Goal: Communication & Community: Answer question/provide support

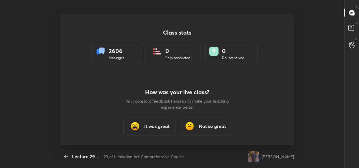
scroll to position [2, 0]
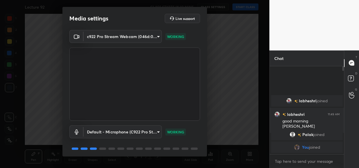
scroll to position [21, 0]
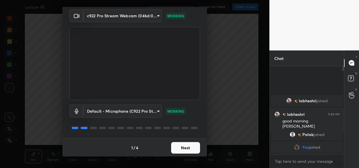
click at [191, 149] on button "Next" at bounding box center [185, 148] width 29 height 12
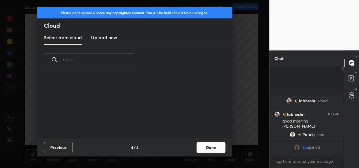
scroll to position [0, 0]
click at [216, 146] on button "Done" at bounding box center [210, 148] width 29 height 12
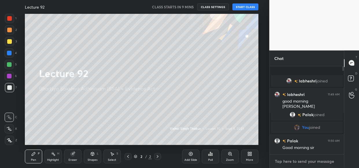
click at [297, 163] on textarea at bounding box center [306, 161] width 65 height 9
paste textarea "[URL][DOMAIN_NAME]"
type textarea "[URL][DOMAIN_NAME]"
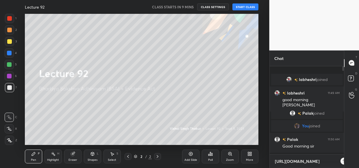
scroll to position [38, 73]
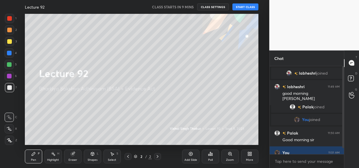
click at [251, 156] on icon at bounding box center [249, 154] width 5 height 5
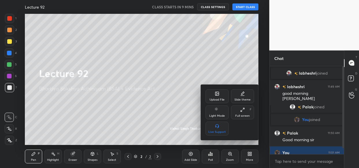
click at [220, 98] on div "Upload File" at bounding box center [216, 99] width 15 height 3
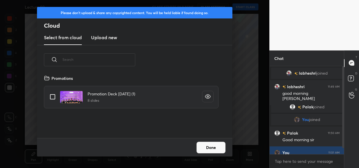
scroll to position [64, 185]
click at [106, 36] on h3 "Upload new" at bounding box center [104, 37] width 26 height 7
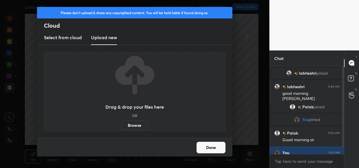
click at [140, 128] on label "Browse" at bounding box center [135, 125] width 26 height 9
click at [122, 128] on input "Browse" at bounding box center [122, 125] width 0 height 9
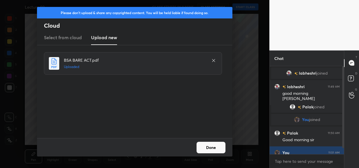
click at [211, 146] on button "Done" at bounding box center [210, 148] width 29 height 12
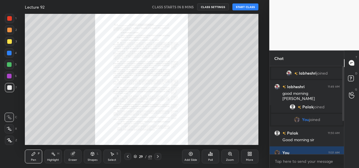
click at [231, 156] on icon at bounding box center [230, 154] width 5 height 5
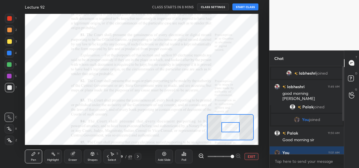
click at [231, 156] on span at bounding box center [219, 156] width 24 height 9
click at [231, 156] on span at bounding box center [231, 156] width 3 height 3
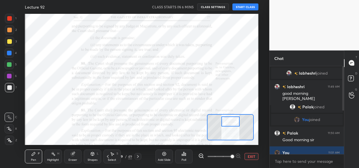
drag, startPoint x: 230, startPoint y: 127, endPoint x: 230, endPoint y: 121, distance: 5.8
click at [230, 121] on div at bounding box center [230, 122] width 18 height 10
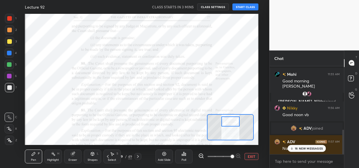
scroll to position [227, 0]
click at [309, 149] on p "16 NEW MESSAGES" at bounding box center [309, 148] width 28 height 3
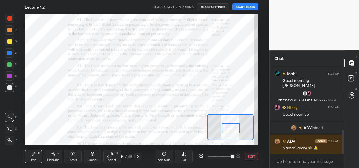
drag, startPoint x: 234, startPoint y: 118, endPoint x: 234, endPoint y: 125, distance: 6.9
click at [234, 125] on div at bounding box center [231, 129] width 18 height 10
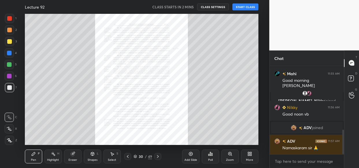
click at [230, 156] on icon at bounding box center [230, 154] width 5 height 5
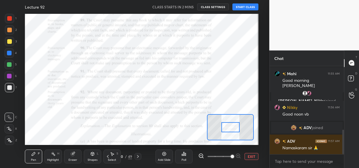
click at [230, 157] on span at bounding box center [231, 156] width 3 height 3
drag, startPoint x: 228, startPoint y: 129, endPoint x: 228, endPoint y: 125, distance: 3.8
click at [228, 125] on div at bounding box center [230, 124] width 18 height 10
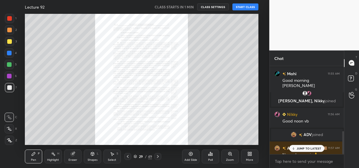
scroll to position [248, 0]
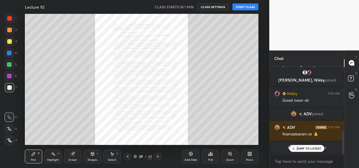
click at [298, 148] on p "JUMP TO LATEST" at bounding box center [308, 148] width 25 height 3
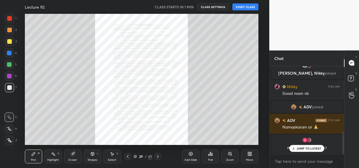
scroll to position [272, 0]
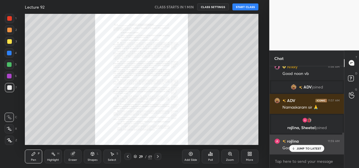
click at [302, 149] on p "JUMP TO LATEST" at bounding box center [308, 148] width 25 height 3
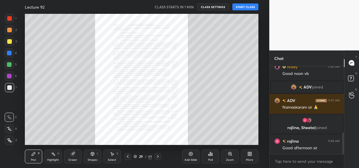
click at [231, 156] on div "Zoom" at bounding box center [229, 157] width 17 height 14
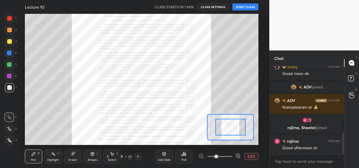
click at [231, 155] on span at bounding box center [219, 156] width 24 height 9
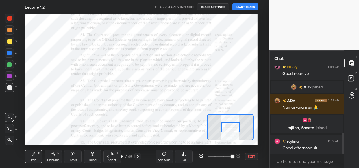
click at [231, 156] on span at bounding box center [231, 156] width 3 height 3
click at [232, 156] on span at bounding box center [231, 156] width 3 height 3
click at [243, 7] on button "START CLASS" at bounding box center [245, 6] width 26 height 7
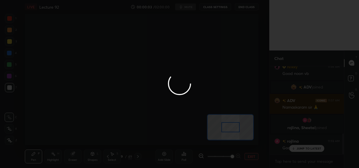
scroll to position [286, 0]
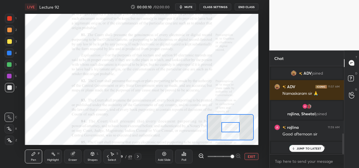
click at [305, 152] on div "JUMP TO LATEST" at bounding box center [306, 148] width 35 height 7
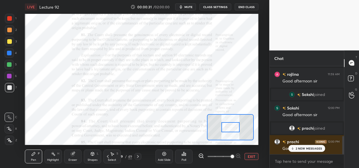
scroll to position [342, 0]
drag, startPoint x: 313, startPoint y: 150, endPoint x: 313, endPoint y: 156, distance: 5.5
click at [314, 151] on div "2 NEW MESSAGES" at bounding box center [306, 148] width 36 height 7
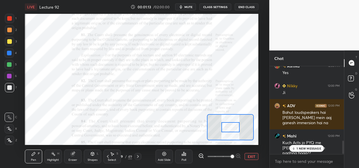
scroll to position [503, 0]
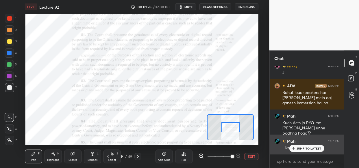
drag, startPoint x: 308, startPoint y: 146, endPoint x: 296, endPoint y: 146, distance: 11.6
click at [308, 147] on div "JUMP TO LATEST" at bounding box center [306, 148] width 35 height 7
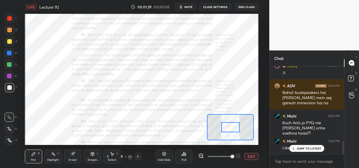
scroll to position [516, 0]
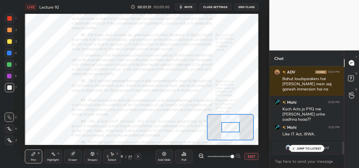
click at [306, 147] on p "JUMP TO LATEST" at bounding box center [308, 148] width 25 height 3
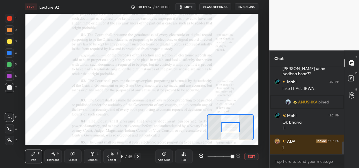
scroll to position [520, 0]
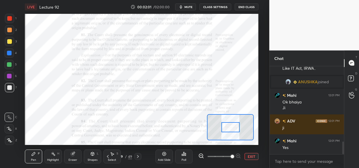
click at [11, 40] on div at bounding box center [9, 41] width 5 height 5
drag, startPoint x: 53, startPoint y: 158, endPoint x: 51, endPoint y: 155, distance: 3.9
click at [52, 158] on div "Highlight H" at bounding box center [52, 157] width 17 height 14
click at [8, 76] on div at bounding box center [9, 76] width 5 height 5
click at [33, 155] on icon at bounding box center [33, 154] width 5 height 5
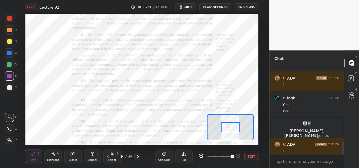
scroll to position [549, 0]
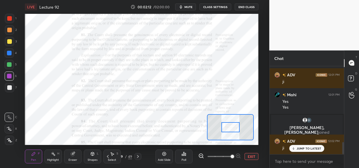
click at [24, 44] on div "Setting up your live class Poll for secs No correct answer Start poll" at bounding box center [141, 79] width 246 height 131
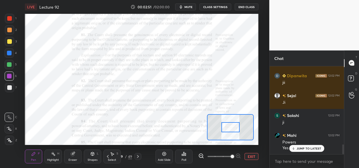
scroll to position [700, 0]
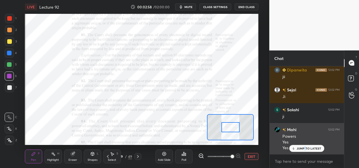
click at [306, 150] on div "JUMP TO LATEST" at bounding box center [306, 148] width 35 height 7
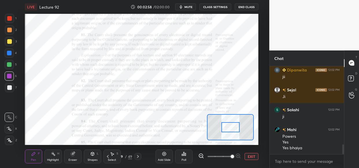
scroll to position [714, 0]
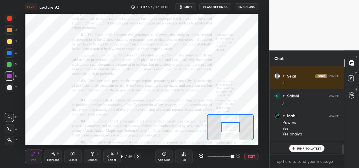
click at [312, 149] on div "Mahi 12:01 PM Like IT Act, IRWA.. [PERSON_NAME] joined Mahi 12:01 PM Ok bhaiya …" at bounding box center [306, 110] width 75 height 88
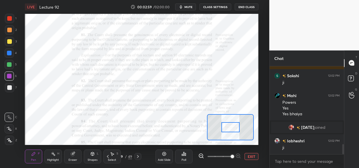
scroll to position [676, 0]
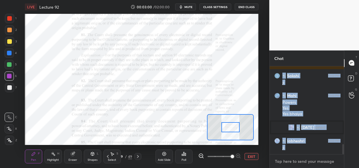
click at [297, 161] on textarea at bounding box center [306, 161] width 65 height 9
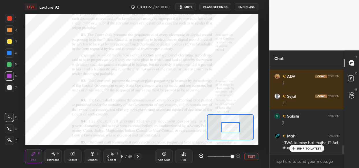
scroll to position [800, 0]
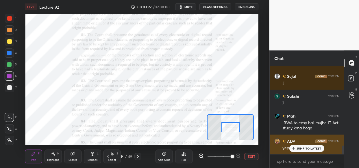
click at [303, 148] on p "JUMP TO LATEST" at bounding box center [308, 148] width 25 height 3
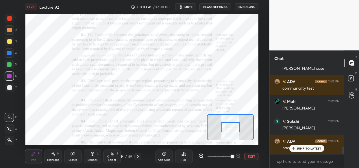
scroll to position [960, 0]
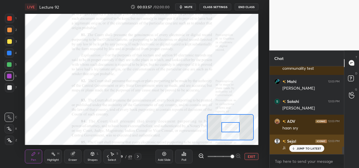
drag, startPoint x: 304, startPoint y: 150, endPoint x: 291, endPoint y: 153, distance: 13.5
click at [303, 150] on div "JUMP TO LATEST" at bounding box center [306, 148] width 35 height 7
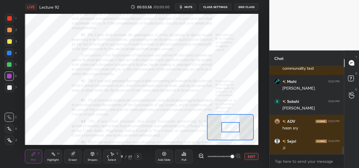
click at [74, 157] on div "Eraser" at bounding box center [72, 157] width 17 height 14
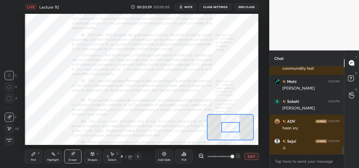
click at [10, 139] on span "Erase all" at bounding box center [9, 141] width 9 height 4
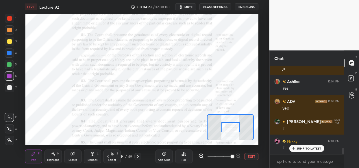
scroll to position [1153, 0]
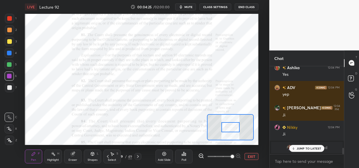
click at [305, 147] on p "JUMP TO LATEST" at bounding box center [308, 148] width 25 height 3
click at [287, 148] on img "grid" at bounding box center [289, 148] width 6 height 6
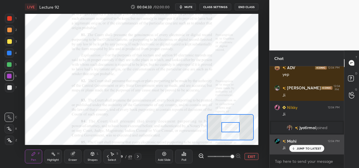
click at [307, 149] on p "JUMP TO LATEST" at bounding box center [308, 148] width 25 height 3
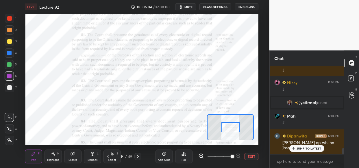
scroll to position [1223, 0]
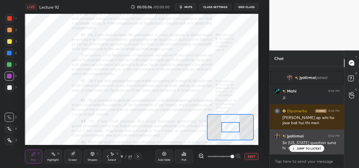
click at [309, 150] on p "JUMP TO LATEST" at bounding box center [308, 148] width 25 height 3
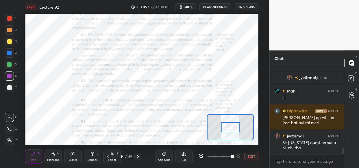
click at [10, 53] on div at bounding box center [9, 53] width 5 height 5
click at [71, 156] on icon at bounding box center [72, 154] width 4 height 4
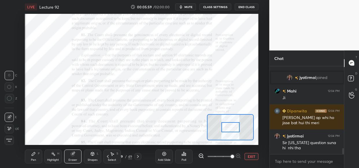
click at [8, 137] on div "Erase all" at bounding box center [9, 140] width 9 height 9
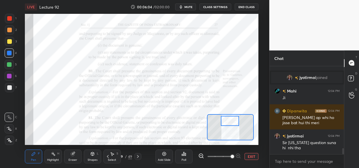
drag, startPoint x: 232, startPoint y: 126, endPoint x: 231, endPoint y: 120, distance: 6.4
click at [231, 120] on div at bounding box center [230, 121] width 18 height 10
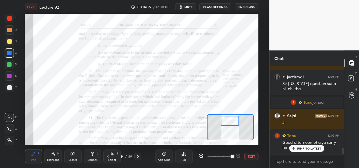
scroll to position [1141, 0]
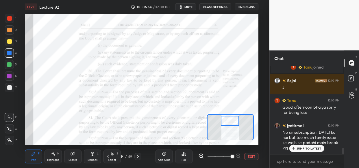
click at [190, 7] on span "mute" at bounding box center [188, 7] width 8 height 4
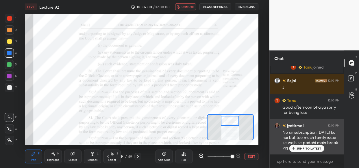
click at [308, 150] on p "JUMP TO LATEST" at bounding box center [308, 148] width 25 height 3
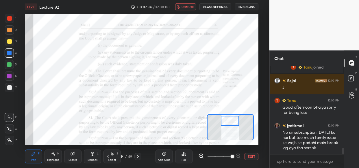
click at [184, 7] on span "unmute" at bounding box center [187, 7] width 12 height 4
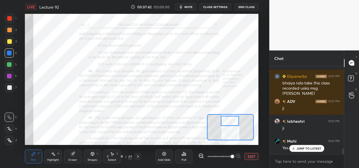
scroll to position [1246, 0]
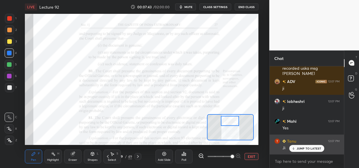
click at [305, 148] on p "JUMP TO LATEST" at bounding box center [308, 148] width 25 height 3
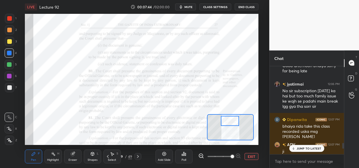
scroll to position [1182, 0]
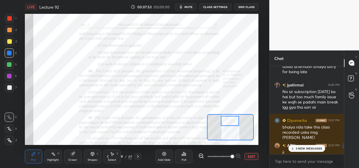
click at [312, 147] on p "3 NEW MESSAGES" at bounding box center [308, 148] width 27 height 3
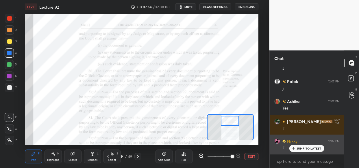
click at [308, 147] on p "JUMP TO LATEST" at bounding box center [308, 148] width 25 height 3
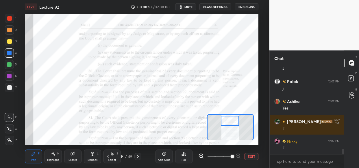
scroll to position [1346, 0]
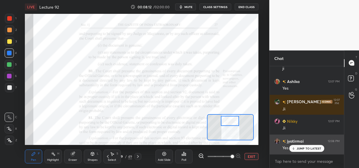
click at [303, 148] on p "JUMP TO LATEST" at bounding box center [308, 148] width 25 height 3
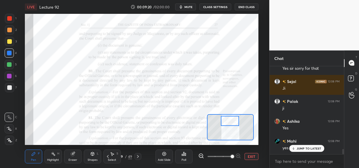
scroll to position [1446, 0]
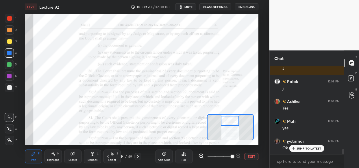
click at [78, 157] on div "Eraser" at bounding box center [72, 157] width 17 height 14
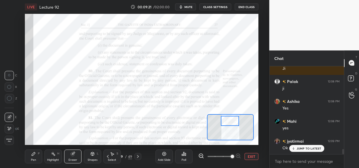
click at [8, 142] on span "Erase all" at bounding box center [9, 141] width 9 height 4
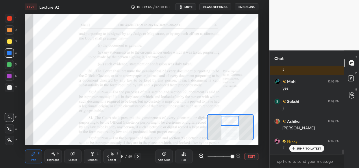
scroll to position [1605, 0]
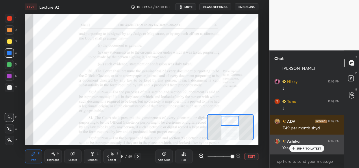
click at [309, 149] on p "JUMP TO LATEST" at bounding box center [308, 148] width 25 height 3
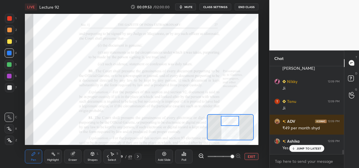
scroll to position [1665, 0]
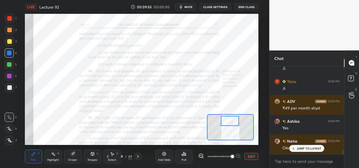
drag, startPoint x: 303, startPoint y: 147, endPoint x: 285, endPoint y: 160, distance: 22.3
click at [303, 147] on p "JUMP TO LATEST" at bounding box center [308, 148] width 25 height 3
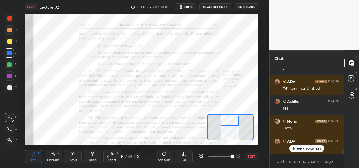
scroll to position [1705, 0]
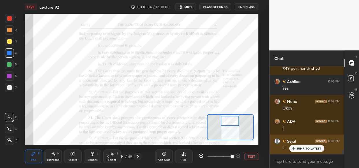
click at [307, 150] on div "JUMP TO LATEST" at bounding box center [306, 148] width 35 height 7
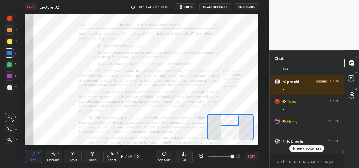
scroll to position [1884, 0]
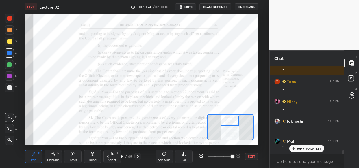
drag, startPoint x: 71, startPoint y: 158, endPoint x: 53, endPoint y: 165, distance: 18.9
click at [70, 158] on div "Eraser" at bounding box center [72, 157] width 17 height 14
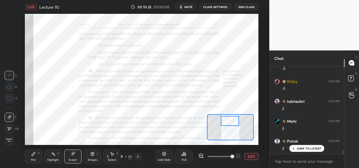
click at [8, 140] on span "Erase all" at bounding box center [9, 141] width 9 height 4
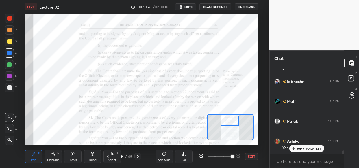
scroll to position [1959, 0]
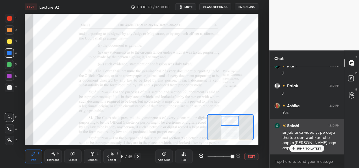
click at [308, 149] on p "JUMP TO LATEST" at bounding box center [308, 148] width 25 height 3
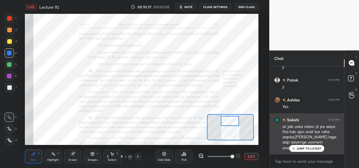
drag, startPoint x: 310, startPoint y: 150, endPoint x: 280, endPoint y: 144, distance: 30.0
click at [309, 150] on p "JUMP TO LATEST" at bounding box center [308, 148] width 25 height 3
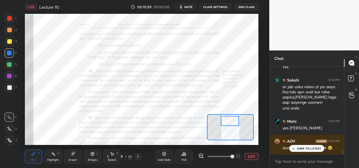
scroll to position [2025, 0]
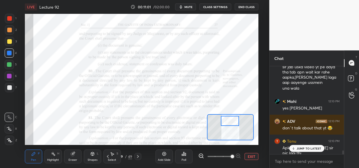
click at [307, 151] on div "JUMP TO LATEST" at bounding box center [306, 148] width 35 height 7
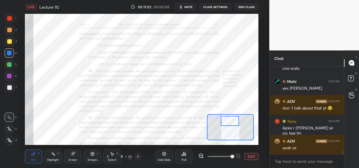
click at [313, 165] on div "ji. aapki pic thi" at bounding box center [310, 168] width 57 height 6
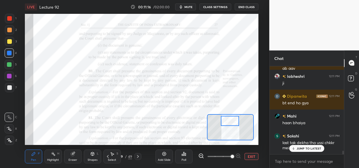
scroll to position [2294, 0]
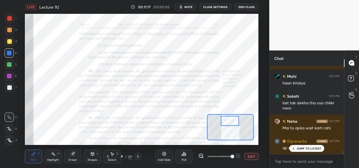
click at [10, 63] on div at bounding box center [9, 64] width 5 height 5
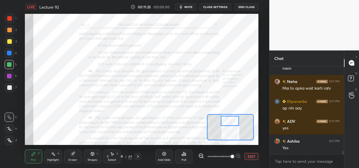
scroll to position [2354, 0]
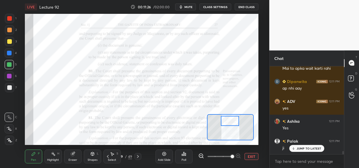
click at [8, 54] on div at bounding box center [9, 53] width 5 height 5
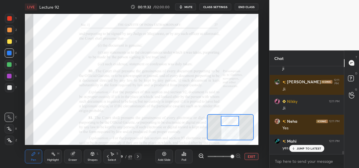
scroll to position [2454, 0]
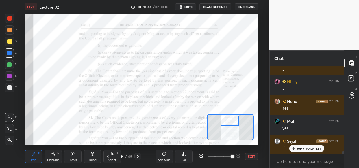
click at [9, 19] on div at bounding box center [9, 18] width 5 height 5
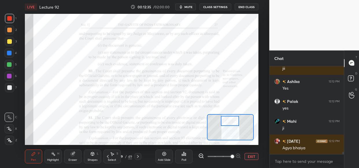
scroll to position [3131, 0]
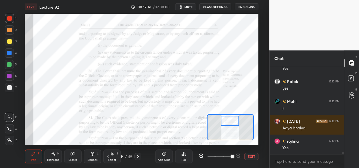
click at [92, 13] on div "LIVE Lecture 92" at bounding box center [76, 7] width 103 height 14
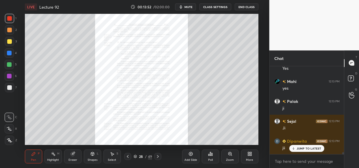
scroll to position [3954, 0]
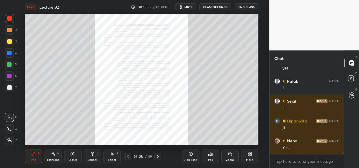
click at [232, 154] on icon at bounding box center [230, 154] width 5 height 5
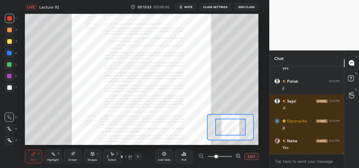
click at [232, 156] on div at bounding box center [219, 156] width 43 height 7
click at [236, 156] on icon at bounding box center [238, 156] width 6 height 6
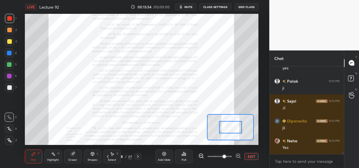
click at [237, 156] on icon at bounding box center [238, 156] width 6 height 6
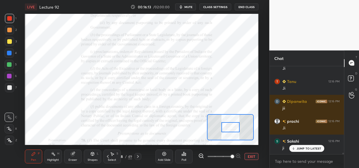
scroll to position [5385, 0]
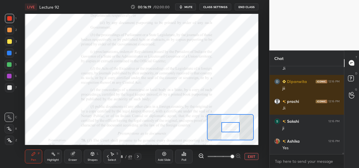
click at [78, 12] on div "LIVE Lecture 92 00:16:19 / 02:00:00 mute CLASS SETTINGS End Class Setting up yo…" at bounding box center [141, 84] width 246 height 168
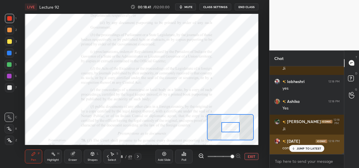
scroll to position [6819, 0]
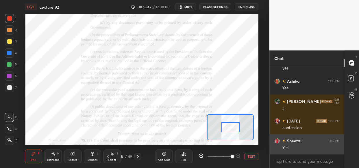
click at [306, 145] on div "Yes" at bounding box center [310, 147] width 57 height 7
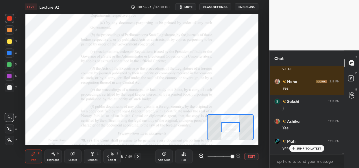
scroll to position [7078, 0]
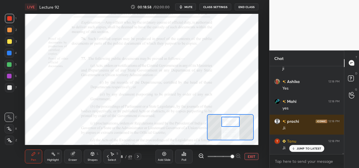
drag, startPoint x: 232, startPoint y: 126, endPoint x: 232, endPoint y: 120, distance: 5.5
click at [232, 120] on div at bounding box center [230, 122] width 18 height 10
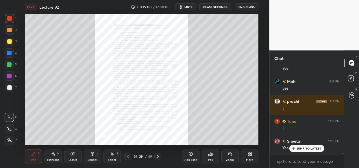
click at [231, 158] on div "Zoom" at bounding box center [229, 157] width 17 height 14
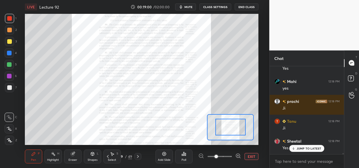
click at [230, 157] on div at bounding box center [219, 156] width 43 height 7
click at [231, 157] on span at bounding box center [219, 156] width 24 height 9
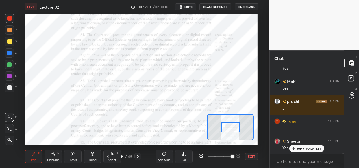
click at [234, 155] on span at bounding box center [231, 156] width 3 height 3
click at [234, 157] on span at bounding box center [231, 156] width 3 height 3
click at [238, 159] on div at bounding box center [219, 156] width 43 height 7
click at [234, 157] on span at bounding box center [231, 156] width 3 height 3
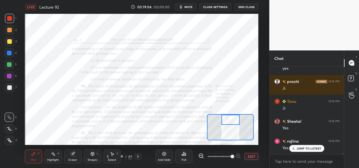
drag, startPoint x: 226, startPoint y: 130, endPoint x: 226, endPoint y: 122, distance: 7.5
click at [226, 122] on div at bounding box center [230, 120] width 18 height 10
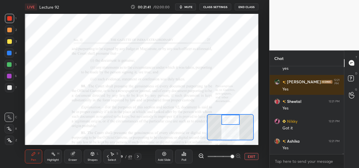
scroll to position [8473, 0]
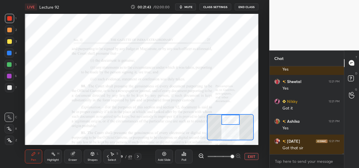
click at [153, 23] on div "LIVE Lecture 92 00:21:43 / 02:00:00 mute CLASS SETTINGS End Class Setting up yo…" at bounding box center [141, 84] width 246 height 168
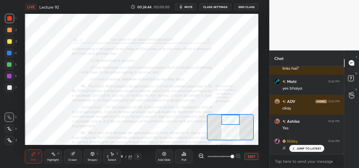
scroll to position [10015, 0]
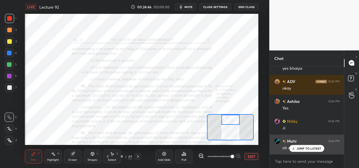
click at [309, 147] on div "JUMP TO LATEST" at bounding box center [306, 148] width 35 height 7
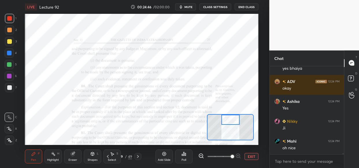
scroll to position [10034, 0]
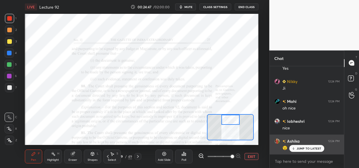
click at [299, 149] on p "JUMP TO LATEST" at bounding box center [308, 148] width 25 height 3
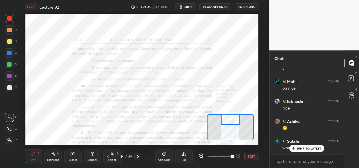
scroll to position [10094, 0]
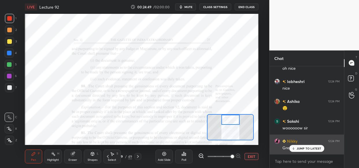
drag, startPoint x: 303, startPoint y: 150, endPoint x: 289, endPoint y: 144, distance: 14.8
click at [303, 150] on p "JUMP TO LATEST" at bounding box center [308, 148] width 25 height 3
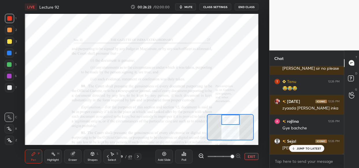
scroll to position [11101, 0]
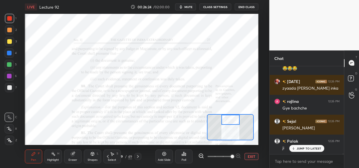
click at [304, 147] on div "rojlina 12:25 PM Yes Mahi 12:25 PM ji ADV 12:25 PM yes [PERSON_NAME] 12:25 PM j…" at bounding box center [306, 110] width 75 height 88
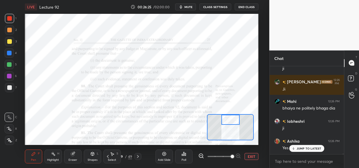
scroll to position [11201, 0]
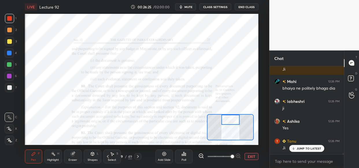
click at [312, 153] on div "Tanu 12:26 PM [PERSON_NAME]" at bounding box center [306, 145] width 75 height 20
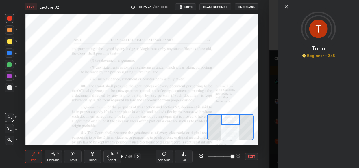
scroll to position [11221, 0]
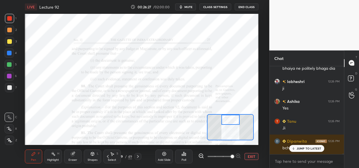
click at [308, 151] on div "JUMP TO LATEST" at bounding box center [306, 148] width 35 height 7
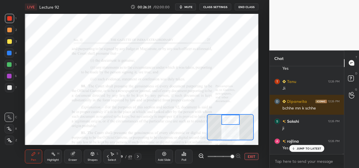
scroll to position [11280, 0]
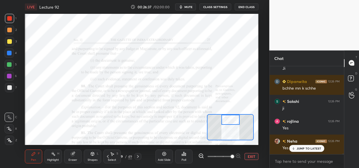
click at [189, 4] on button "mute" at bounding box center [185, 6] width 21 height 7
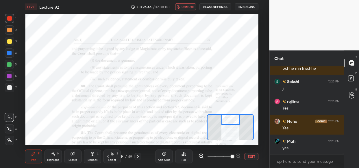
click at [185, 8] on span "unmute" at bounding box center [187, 7] width 12 height 4
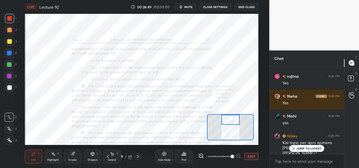
scroll to position [11345, 0]
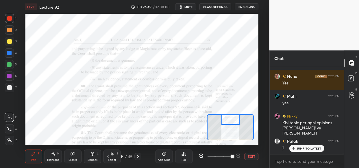
click at [318, 150] on p "JUMP TO LATEST" at bounding box center [308, 148] width 25 height 3
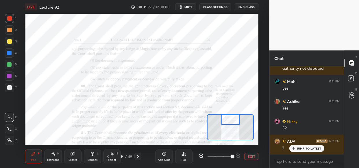
scroll to position [14445, 0]
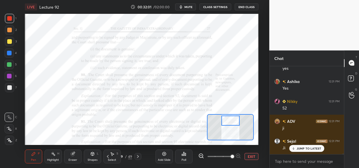
click at [231, 122] on div at bounding box center [230, 121] width 18 height 10
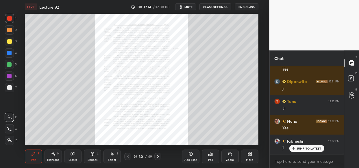
scroll to position [14605, 0]
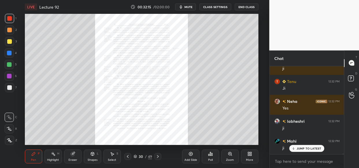
click at [228, 155] on icon at bounding box center [230, 154] width 5 height 5
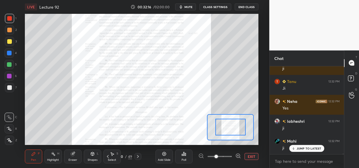
scroll to position [14645, 0]
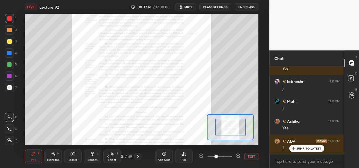
click at [228, 156] on span at bounding box center [219, 156] width 24 height 9
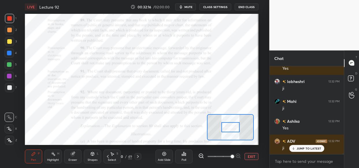
click at [230, 156] on span at bounding box center [231, 156] width 3 height 3
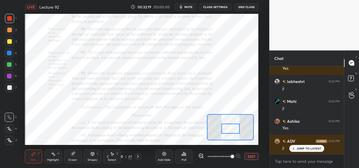
click at [231, 130] on div at bounding box center [230, 129] width 18 height 10
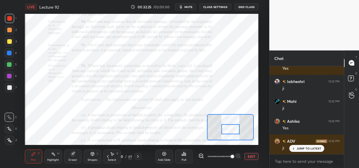
click at [187, 8] on span "mute" at bounding box center [188, 7] width 8 height 4
click at [185, 7] on span "unmute" at bounding box center [187, 7] width 12 height 4
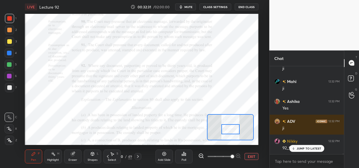
click at [303, 150] on p "JUMP TO LATEST" at bounding box center [308, 148] width 25 height 3
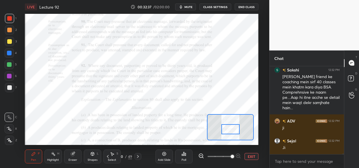
scroll to position [14775, 0]
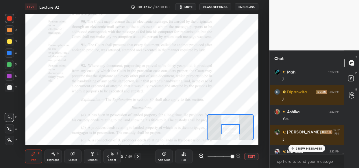
click at [306, 150] on p "2 NEW MESSAGES" at bounding box center [308, 148] width 27 height 3
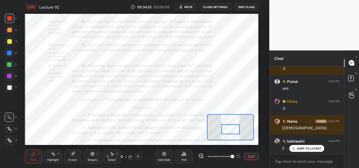
scroll to position [15683, 0]
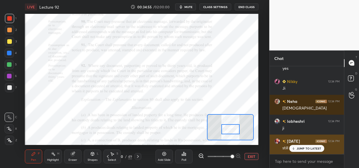
click at [300, 149] on p "JUMP TO LATEST" at bounding box center [308, 148] width 25 height 3
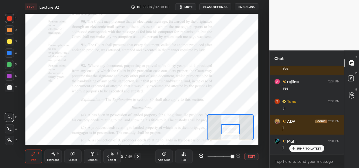
scroll to position [15883, 0]
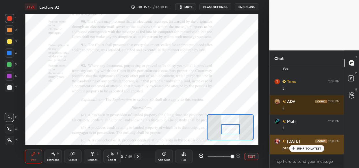
click at [304, 149] on p "JUMP TO LATEST" at bounding box center [308, 148] width 25 height 3
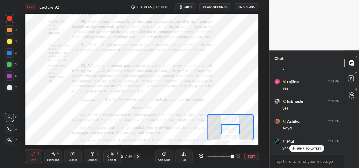
scroll to position [18310, 0]
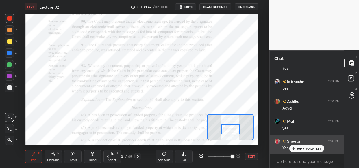
click at [307, 148] on p "JUMP TO LATEST" at bounding box center [308, 148] width 25 height 3
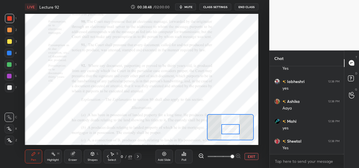
click at [296, 149] on div "Yes" at bounding box center [310, 149] width 57 height 6
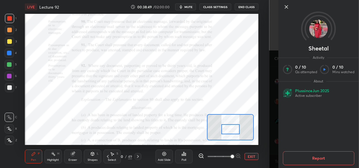
scroll to position [18330, 0]
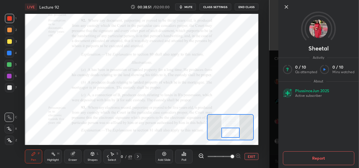
drag, startPoint x: 231, startPoint y: 127, endPoint x: 231, endPoint y: 130, distance: 3.5
click at [231, 130] on div at bounding box center [230, 133] width 18 height 10
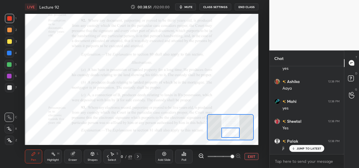
scroll to position [18350, 0]
click at [85, 12] on div "LIVE Lecture 92 00:38:57 / 02:00:00 mute CLASS SETTINGS End Class Setting up yo…" at bounding box center [141, 84] width 246 height 168
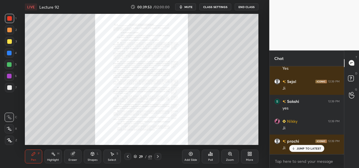
scroll to position [19027, 0]
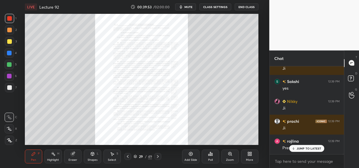
click at [226, 154] on div "Zoom" at bounding box center [229, 157] width 17 height 14
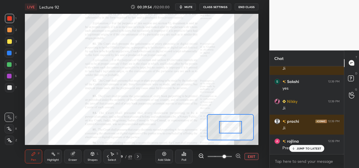
click at [226, 157] on span at bounding box center [223, 156] width 3 height 3
click at [226, 159] on span at bounding box center [223, 156] width 3 height 3
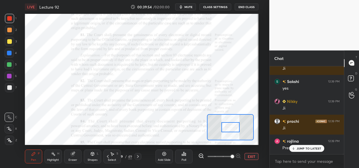
click at [234, 159] on span at bounding box center [231, 156] width 3 height 3
drag, startPoint x: 238, startPoint y: 158, endPoint x: 228, endPoint y: 150, distance: 12.1
click at [234, 156] on span at bounding box center [231, 156] width 3 height 3
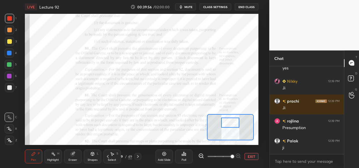
drag, startPoint x: 231, startPoint y: 129, endPoint x: 230, endPoint y: 124, distance: 4.9
click at [230, 124] on div at bounding box center [230, 123] width 18 height 10
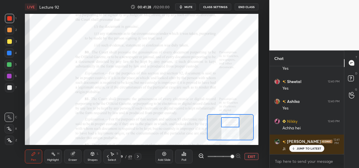
scroll to position [19785, 0]
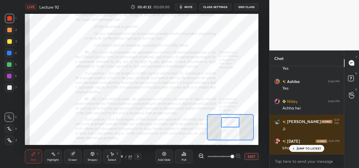
click at [296, 150] on div "JUMP TO LATEST" at bounding box center [306, 148] width 35 height 7
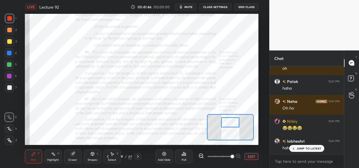
scroll to position [19944, 0]
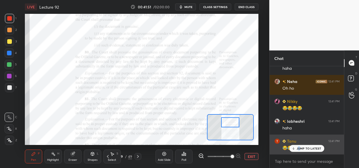
click at [298, 151] on div "JUMP TO LATEST" at bounding box center [306, 148] width 35 height 7
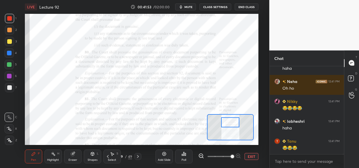
click at [9, 53] on div at bounding box center [9, 53] width 5 height 5
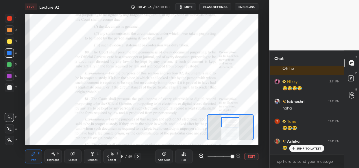
click at [309, 147] on p "JUMP TO LATEST" at bounding box center [308, 148] width 25 height 3
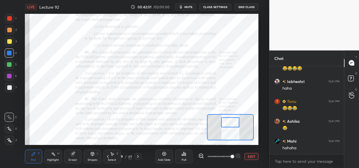
scroll to position [20004, 0]
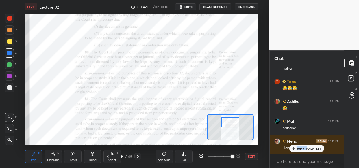
drag, startPoint x: 306, startPoint y: 151, endPoint x: 295, endPoint y: 152, distance: 10.7
click at [305, 153] on div "Ashika 12:40 PM Yes Nikky 12:40 PM Achha [PERSON_NAME] 12:41 PM Ji [DATE] 12:41…" at bounding box center [306, 110] width 75 height 88
drag, startPoint x: 311, startPoint y: 147, endPoint x: 306, endPoint y: 149, distance: 4.9
click at [309, 147] on p "JUMP TO LATEST" at bounding box center [308, 148] width 25 height 3
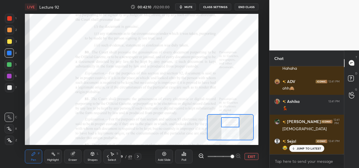
scroll to position [20104, 0]
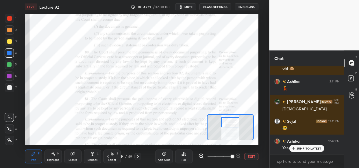
click at [9, 22] on div at bounding box center [9, 18] width 9 height 9
drag, startPoint x: 10, startPoint y: 19, endPoint x: 7, endPoint y: 27, distance: 8.9
click at [10, 19] on div at bounding box center [9, 18] width 5 height 5
click at [9, 66] on div at bounding box center [9, 64] width 5 height 5
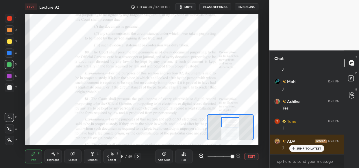
scroll to position [21041, 0]
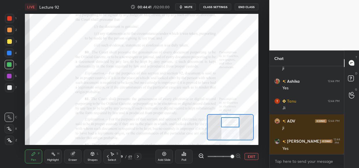
click at [8, 50] on div at bounding box center [9, 53] width 9 height 9
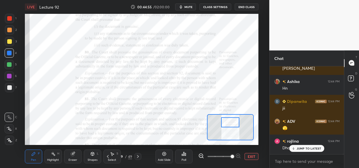
scroll to position [21185, 0]
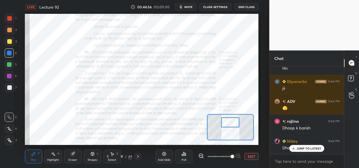
click at [315, 147] on div "labheshri 12:44 PM ji Neha 12:44 PM Yes Palak 12:44 PM ji Mahi 12:44 PM ji [PER…" at bounding box center [306, 110] width 75 height 88
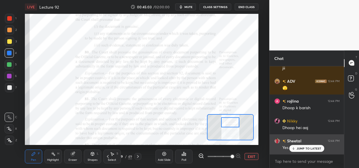
scroll to position [21230, 0]
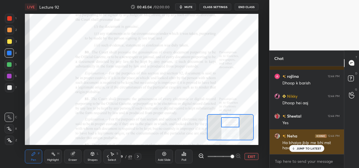
drag, startPoint x: 312, startPoint y: 146, endPoint x: 297, endPoint y: 143, distance: 15.7
click at [313, 147] on div "JUMP TO LATEST" at bounding box center [306, 148] width 35 height 7
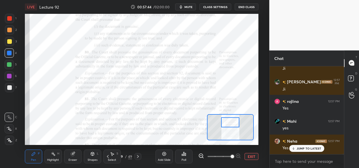
scroll to position [27606, 0]
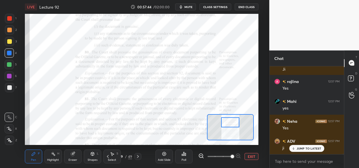
click at [164, 155] on icon at bounding box center [164, 154] width 5 height 5
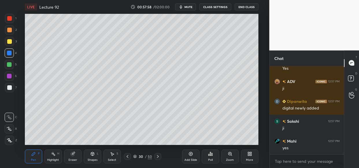
scroll to position [27685, 0]
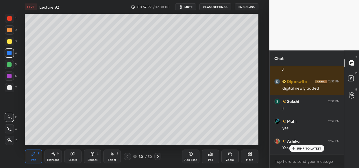
click at [313, 150] on p "JUMP TO LATEST" at bounding box center [308, 148] width 25 height 3
click at [11, 43] on div at bounding box center [9, 41] width 9 height 9
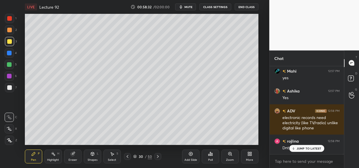
scroll to position [27761, 0]
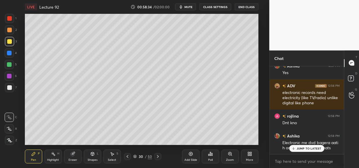
click at [325, 140] on div "Ashika 12:58 PM Electronic me dvd bagera aati h or digital me msg , chats" at bounding box center [306, 142] width 75 height 25
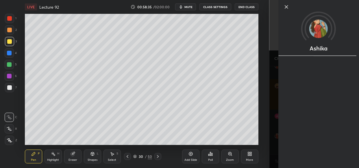
click at [341, 140] on div "Ashika" at bounding box center [318, 84] width 81 height 168
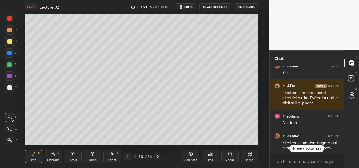
click at [313, 149] on p "JUMP TO LATEST" at bounding box center [308, 148] width 25 height 3
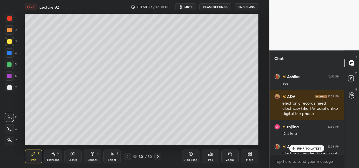
scroll to position [27749, 0]
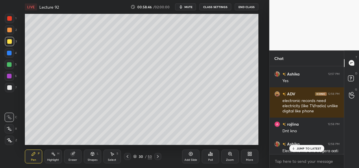
drag, startPoint x: 312, startPoint y: 146, endPoint x: 314, endPoint y: 149, distance: 3.5
click at [312, 147] on div "JUMP TO LATEST" at bounding box center [306, 148] width 35 height 7
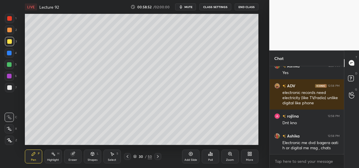
scroll to position [27796, 0]
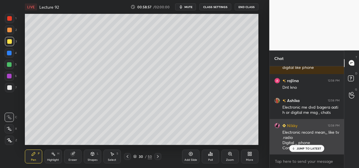
click at [309, 146] on div "JUMP TO LATEST" at bounding box center [306, 148] width 35 height 7
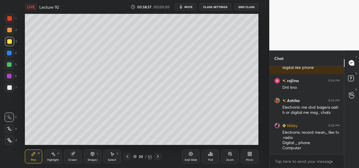
scroll to position [27816, 0]
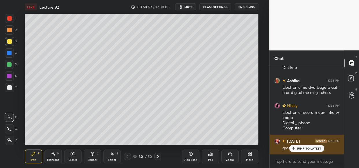
drag, startPoint x: 318, startPoint y: 147, endPoint x: 311, endPoint y: 147, distance: 6.4
click at [316, 147] on p "JUMP TO LATEST" at bounding box center [308, 148] width 25 height 3
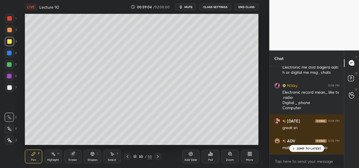
scroll to position [27867, 0]
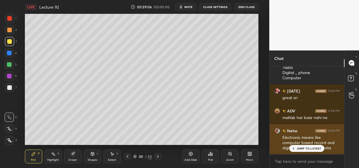
click at [306, 149] on p "JUMP TO LATEST" at bounding box center [308, 148] width 25 height 3
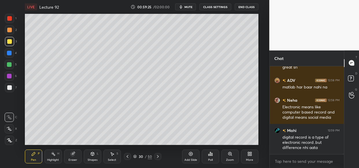
scroll to position [27917, 0]
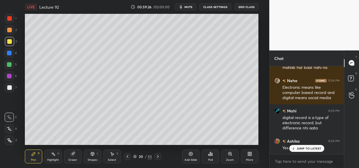
click at [191, 158] on div "Add Slide" at bounding box center [190, 157] width 17 height 14
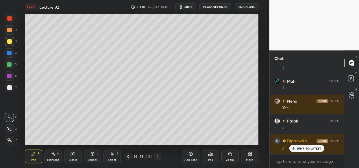
scroll to position [28714, 0]
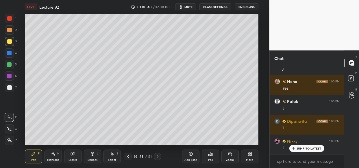
click at [9, 54] on div at bounding box center [9, 53] width 5 height 5
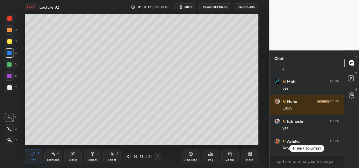
scroll to position [29317, 0]
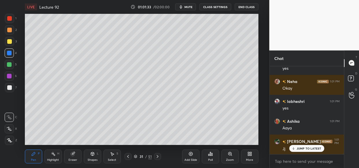
click at [301, 148] on p "JUMP TO LATEST" at bounding box center [308, 148] width 25 height 3
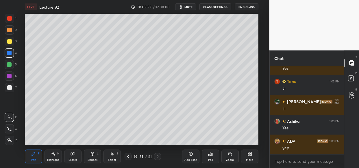
scroll to position [30563, 0]
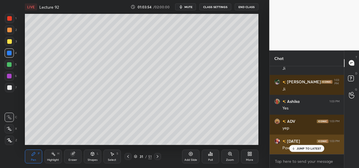
click at [306, 149] on p "JUMP TO LATEST" at bounding box center [308, 148] width 25 height 3
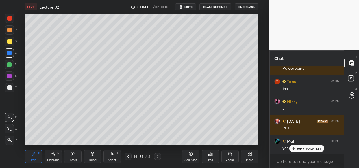
scroll to position [30663, 0]
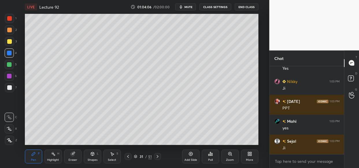
click at [190, 131] on div "LIVE Lecture 92 01:04:06 / 02:00:00 mute CLASS SETTINGS End Class Setting up yo…" at bounding box center [141, 84] width 246 height 168
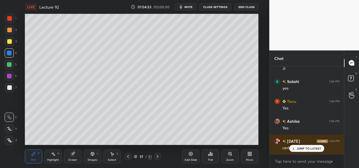
scroll to position [31221, 0]
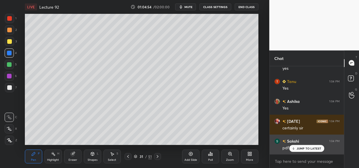
click at [302, 146] on div "JUMP TO LATEST" at bounding box center [306, 148] width 35 height 7
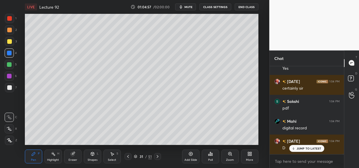
scroll to position [31280, 0]
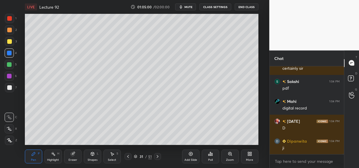
click at [154, 23] on div "LIVE Lecture 92 01:05:00 / 02:00:00 mute CLASS SETTINGS End Class Setting up yo…" at bounding box center [141, 84] width 246 height 168
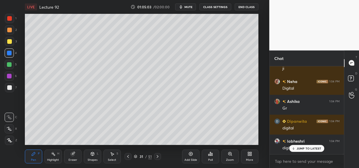
scroll to position [31380, 0]
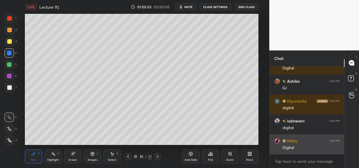
click at [314, 149] on div "Digital" at bounding box center [310, 148] width 57 height 6
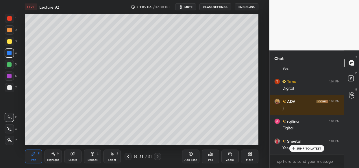
scroll to position [31500, 0]
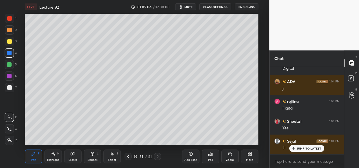
click at [296, 145] on div "[PERSON_NAME] 1:04 PM pdf Mahi 1:04 PM digital record [DATE] 1:04 PM D [PERSON_…" at bounding box center [306, 110] width 75 height 88
drag, startPoint x: 303, startPoint y: 145, endPoint x: 301, endPoint y: 147, distance: 3.3
click at [303, 146] on div "JUMP TO LATEST" at bounding box center [306, 148] width 35 height 7
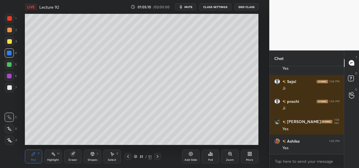
scroll to position [31580, 0]
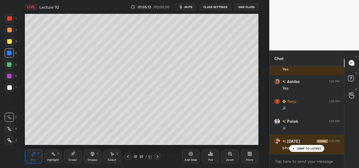
click at [300, 152] on div "[PERSON_NAME] 1:04 PM digital labheshri 1:04 PM digital Nikky 1:04 PM Digital P…" at bounding box center [306, 110] width 75 height 88
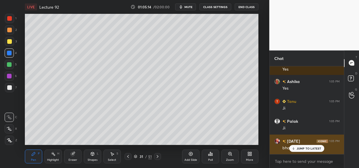
drag, startPoint x: 307, startPoint y: 149, endPoint x: 301, endPoint y: 151, distance: 5.8
click at [306, 149] on p "JUMP TO LATEST" at bounding box center [308, 148] width 25 height 3
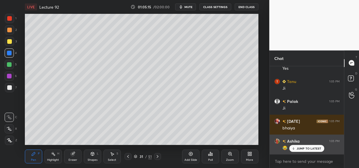
drag, startPoint x: 307, startPoint y: 147, endPoint x: 297, endPoint y: 149, distance: 10.1
click at [306, 148] on p "JUMP TO LATEST" at bounding box center [308, 148] width 25 height 3
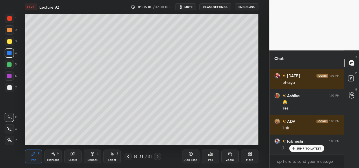
click at [305, 150] on p "JUMP TO LATEST" at bounding box center [308, 148] width 25 height 3
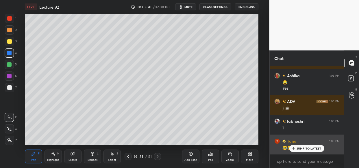
drag, startPoint x: 308, startPoint y: 148, endPoint x: 295, endPoint y: 144, distance: 13.4
click at [307, 149] on p "JUMP TO LATEST" at bounding box center [308, 148] width 25 height 3
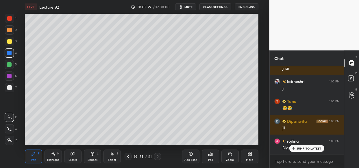
click at [12, 40] on div at bounding box center [9, 41] width 9 height 9
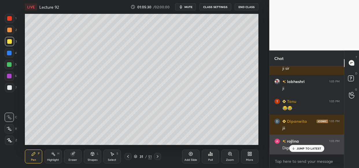
click at [310, 148] on p "JUMP TO LATEST" at bounding box center [308, 148] width 25 height 3
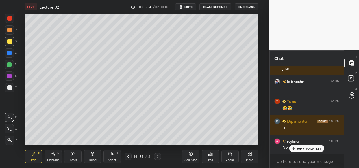
scroll to position [31775, 0]
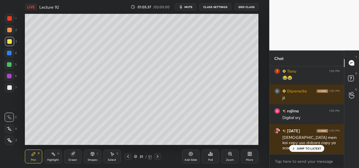
click at [297, 149] on p "JUMP TO LATEST" at bounding box center [308, 148] width 25 height 3
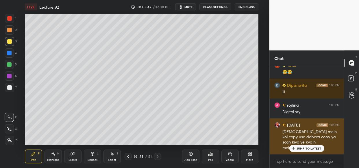
drag, startPoint x: 299, startPoint y: 151, endPoint x: 283, endPoint y: 153, distance: 16.3
click at [298, 151] on div "JUMP TO LATEST" at bounding box center [306, 148] width 35 height 7
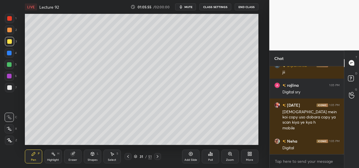
scroll to position [31820, 0]
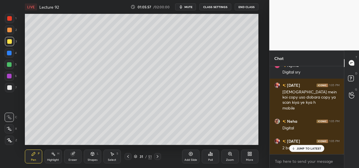
click at [296, 148] on p "JUMP TO LATEST" at bounding box center [308, 148] width 25 height 3
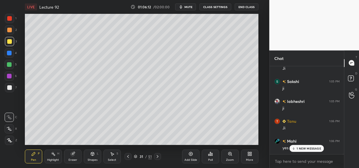
scroll to position [32000, 0]
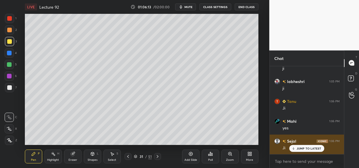
click at [315, 150] on p "JUMP TO LATEST" at bounding box center [308, 148] width 25 height 3
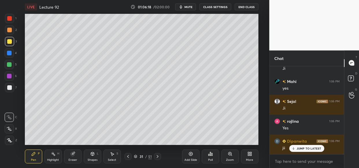
scroll to position [32060, 0]
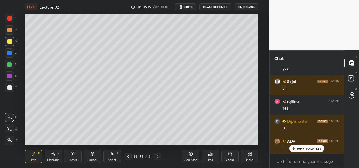
click at [10, 42] on div at bounding box center [9, 41] width 5 height 5
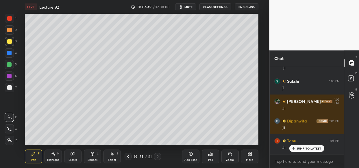
scroll to position [32339, 0]
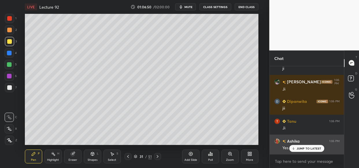
click at [313, 148] on p "JUMP TO LATEST" at bounding box center [308, 148] width 25 height 3
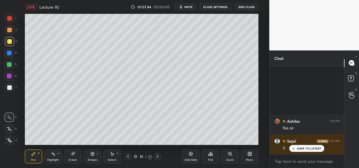
scroll to position [32730, 0]
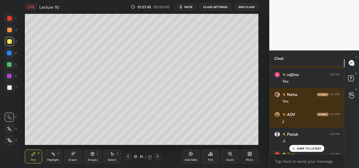
click at [190, 158] on div "Add Slide" at bounding box center [190, 157] width 17 height 14
click at [315, 149] on p "JUMP TO LATEST" at bounding box center [308, 148] width 25 height 3
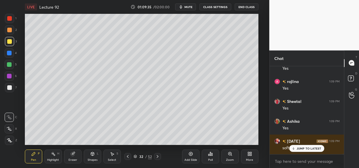
scroll to position [33831, 0]
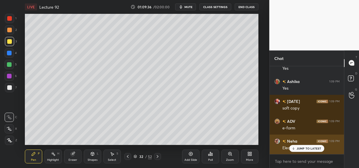
click at [301, 147] on div "JUMP TO LATEST" at bounding box center [306, 148] width 35 height 7
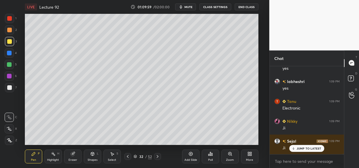
scroll to position [34189, 0]
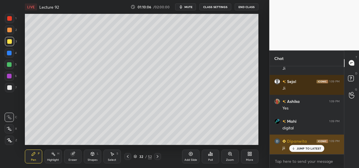
click at [297, 147] on p "JUMP TO LATEST" at bounding box center [308, 148] width 25 height 3
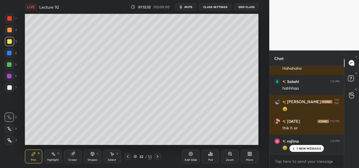
scroll to position [35465, 0]
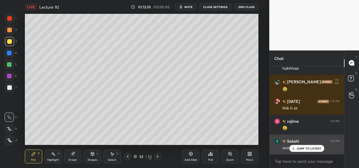
click at [298, 146] on div "JUMP TO LATEST" at bounding box center [306, 148] width 35 height 7
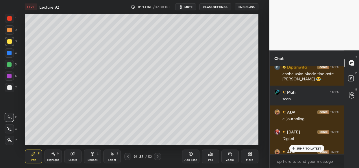
scroll to position [35556, 0]
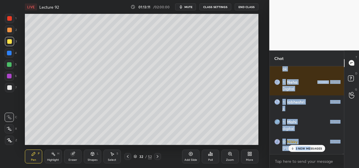
click at [310, 151] on div "3 NEW MESSAGES" at bounding box center [306, 148] width 36 height 7
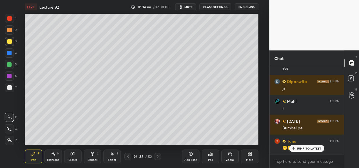
scroll to position [36751, 0]
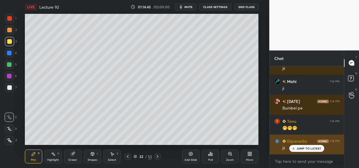
click at [313, 152] on div "JUMP TO LATEST" at bounding box center [306, 148] width 35 height 7
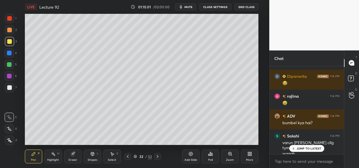
scroll to position [36901, 0]
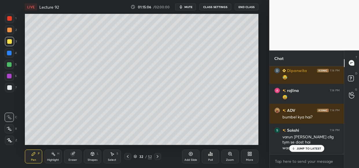
click at [297, 147] on p "JUMP TO LATEST" at bounding box center [308, 148] width 25 height 3
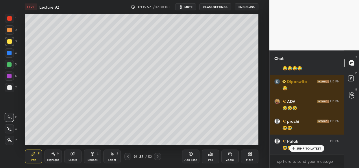
scroll to position [37794, 0]
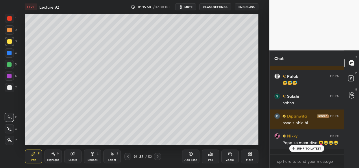
click at [305, 150] on p "JUMP TO LATEST" at bounding box center [308, 148] width 25 height 3
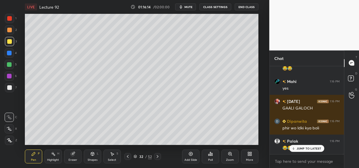
scroll to position [37959, 0]
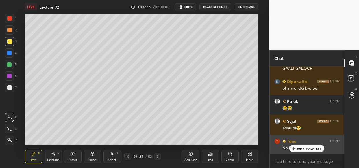
click at [297, 148] on p "JUMP TO LATEST" at bounding box center [308, 148] width 25 height 3
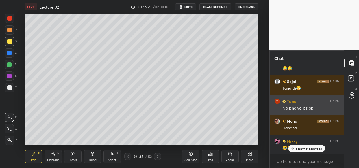
scroll to position [38084, 0]
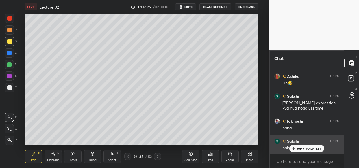
drag, startPoint x: 300, startPoint y: 149, endPoint x: 294, endPoint y: 150, distance: 6.7
click at [301, 149] on p "JUMP TO LATEST" at bounding box center [308, 148] width 25 height 3
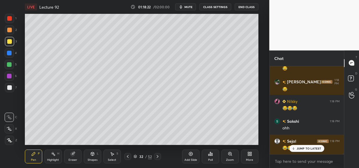
scroll to position [39187, 0]
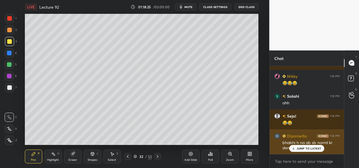
click at [306, 150] on p "JUMP TO LATEST" at bounding box center [308, 148] width 25 height 3
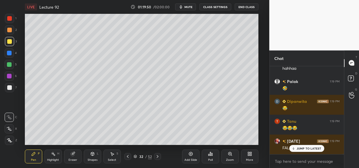
scroll to position [39760, 0]
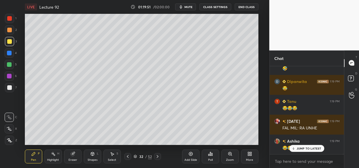
click at [308, 148] on p "JUMP TO LATEST" at bounding box center [308, 148] width 25 height 3
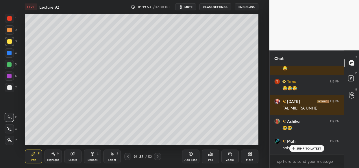
scroll to position [39820, 0]
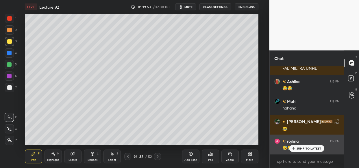
click at [306, 150] on p "JUMP TO LATEST" at bounding box center [308, 148] width 25 height 3
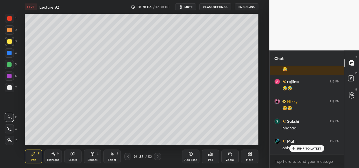
scroll to position [39920, 0]
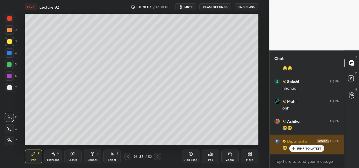
click at [316, 146] on div "JUMP TO LATEST" at bounding box center [306, 148] width 35 height 7
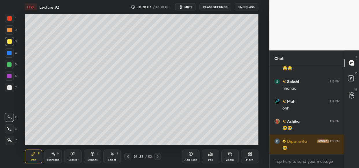
scroll to position [39940, 0]
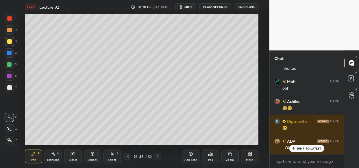
click at [304, 152] on div "[PERSON_NAME] 1:19 PM hahhaa Palak 1:19 PM 🤣 [PERSON_NAME] 1:19 PM 😂 Tanu 1:19 …" at bounding box center [306, 110] width 75 height 88
click at [309, 149] on p "JUMP TO LATEST" at bounding box center [308, 148] width 25 height 3
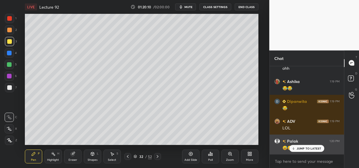
click at [309, 150] on p "JUMP TO LATEST" at bounding box center [308, 148] width 25 height 3
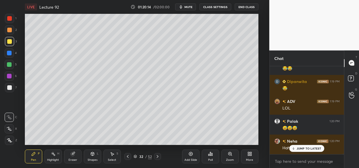
scroll to position [39999, 0]
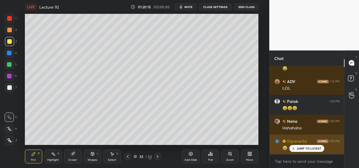
click at [310, 148] on p "JUMP TO LATEST" at bounding box center [308, 148] width 25 height 3
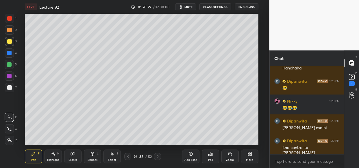
scroll to position [40079, 0]
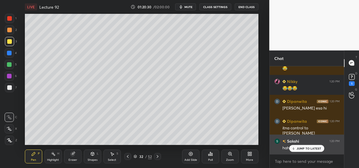
drag, startPoint x: 312, startPoint y: 149, endPoint x: 294, endPoint y: 149, distance: 18.2
click at [313, 148] on p "JUMP TO LATEST" at bounding box center [308, 148] width 25 height 3
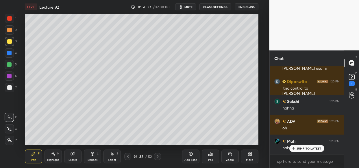
scroll to position [40139, 0]
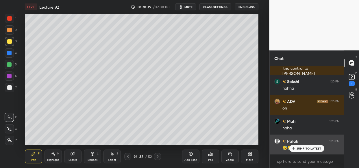
drag, startPoint x: 305, startPoint y: 149, endPoint x: 294, endPoint y: 152, distance: 11.8
click at [305, 150] on p "JUMP TO LATEST" at bounding box center [308, 148] width 25 height 3
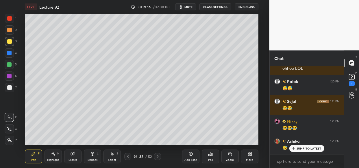
scroll to position [40489, 0]
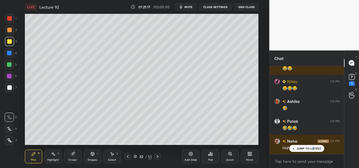
click at [311, 149] on div "[PERSON_NAME] 1:20 PM jii Nikky 1:20 PM 😂😂 Neha 1:20 PM Hahahaha Palak 1:20 PM …" at bounding box center [306, 110] width 75 height 88
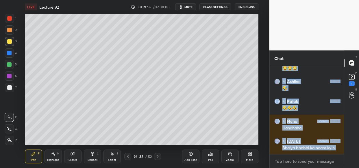
click at [308, 159] on textarea at bounding box center [306, 161] width 65 height 9
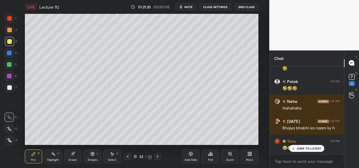
scroll to position [40548, 0]
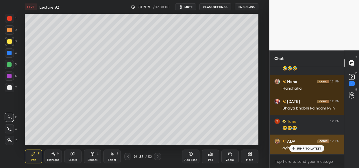
click at [309, 151] on div "JUMP TO LATEST" at bounding box center [306, 148] width 35 height 7
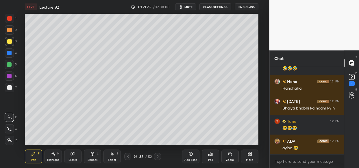
scroll to position [40573, 0]
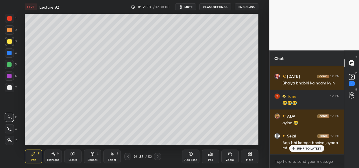
click at [321, 150] on div "[DATE] 1:20 PM COMMITTED HUSBAND H BHAIYA DARK GREEN Mahi 1:20 PM [PERSON_NAME]…" at bounding box center [306, 110] width 75 height 88
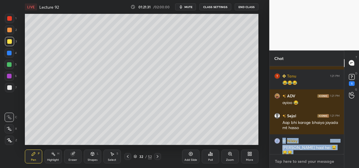
click at [295, 162] on textarea at bounding box center [306, 161] width 65 height 9
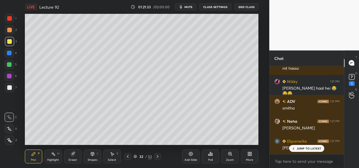
scroll to position [40673, 0]
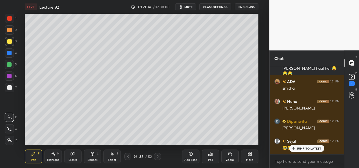
click at [312, 145] on div "Palak 1:20 PM 😅😅 [PERSON_NAME] 1:21 PM 😂😂 Nikky 1:21 PM 😂😂😂 Ashika 1:21 PM 🤣 Pa…" at bounding box center [306, 110] width 75 height 88
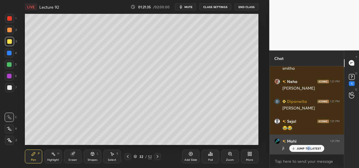
click at [307, 150] on p "JUMP TO LATEST" at bounding box center [308, 148] width 25 height 3
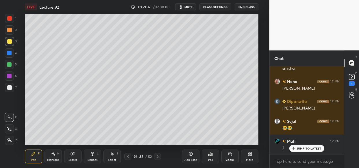
scroll to position [40713, 0]
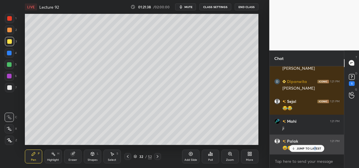
drag, startPoint x: 313, startPoint y: 151, endPoint x: 308, endPoint y: 147, distance: 6.4
click at [314, 149] on p "JUMP TO LATEST" at bounding box center [308, 148] width 25 height 3
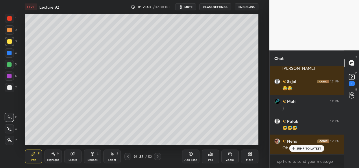
scroll to position [40753, 0]
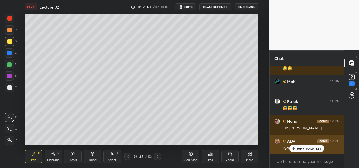
drag, startPoint x: 313, startPoint y: 146, endPoint x: 312, endPoint y: 149, distance: 3.0
click at [313, 148] on div "JUMP TO LATEST" at bounding box center [306, 148] width 35 height 7
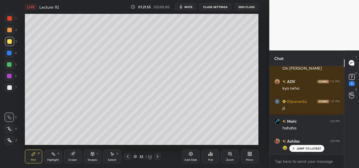
scroll to position [40833, 0]
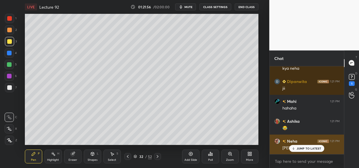
drag, startPoint x: 307, startPoint y: 149, endPoint x: 299, endPoint y: 150, distance: 7.7
click at [306, 148] on p "JUMP TO LATEST" at bounding box center [308, 148] width 25 height 3
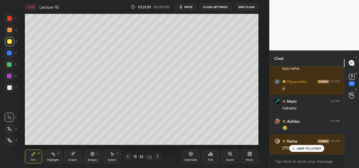
scroll to position [40852, 0]
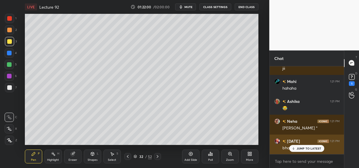
click at [302, 147] on p "JUMP TO LATEST" at bounding box center [308, 148] width 25 height 3
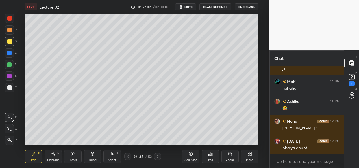
click at [10, 52] on div at bounding box center [9, 53] width 5 height 5
drag, startPoint x: 9, startPoint y: 19, endPoint x: 9, endPoint y: 30, distance: 11.0
click at [9, 19] on div at bounding box center [9, 18] width 5 height 5
click at [11, 42] on div at bounding box center [9, 41] width 5 height 5
click at [10, 50] on div at bounding box center [9, 53] width 9 height 9
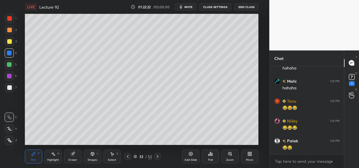
scroll to position [41012, 0]
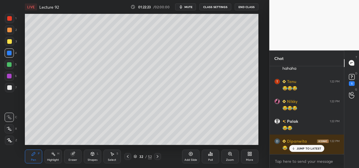
drag, startPoint x: 303, startPoint y: 147, endPoint x: 289, endPoint y: 149, distance: 14.9
click at [303, 147] on p "JUMP TO LATEST" at bounding box center [308, 148] width 25 height 3
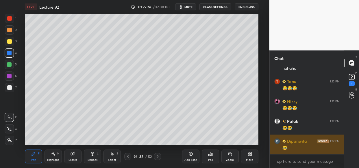
scroll to position [41032, 0]
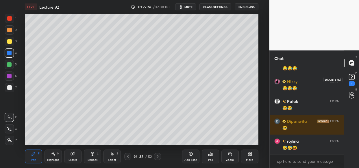
click at [354, 79] on rect at bounding box center [351, 76] width 5 height 5
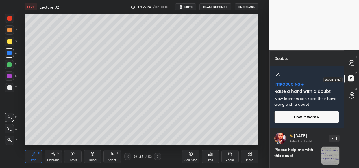
scroll to position [18, 0]
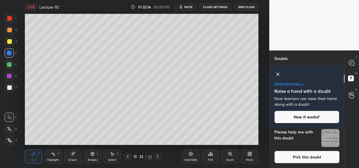
click at [328, 141] on img "grid" at bounding box center [330, 138] width 18 height 18
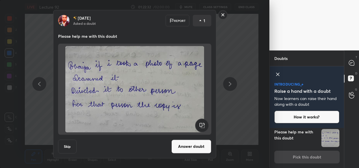
click at [222, 17] on rect at bounding box center [222, 14] width 9 height 9
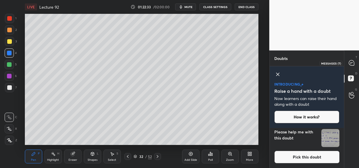
click at [349, 65] on icon at bounding box center [351, 63] width 6 height 6
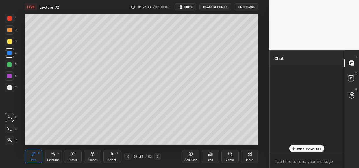
scroll to position [87, 73]
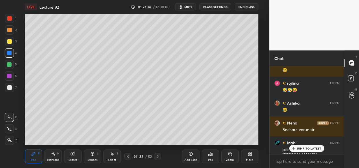
click at [312, 149] on p "JUMP TO LATEST" at bounding box center [308, 148] width 25 height 3
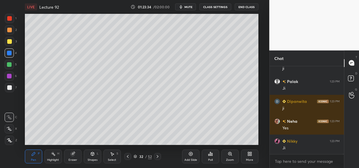
scroll to position [41493, 0]
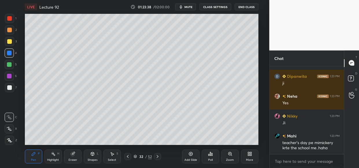
click at [247, 137] on div "LIVE Lecture 92 01:23:38 / 02:00:00 mute CLASS SETTINGS End Class Setting up yo…" at bounding box center [141, 84] width 246 height 168
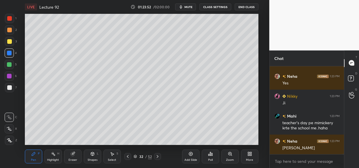
scroll to position [41532, 0]
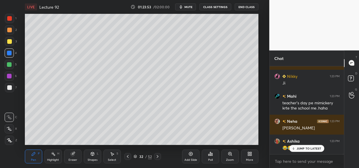
click at [306, 146] on div "JUMP TO LATEST" at bounding box center [306, 148] width 35 height 7
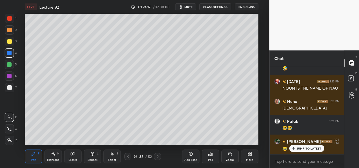
scroll to position [41791, 0]
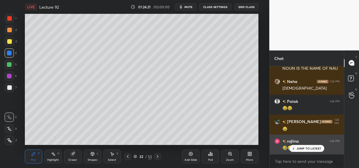
drag, startPoint x: 309, startPoint y: 152, endPoint x: 306, endPoint y: 151, distance: 3.7
click at [309, 151] on div "JUMP TO LATEST" at bounding box center [306, 148] width 35 height 7
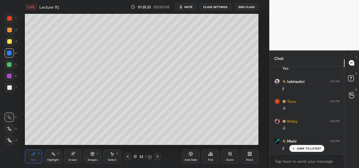
scroll to position [42244, 0]
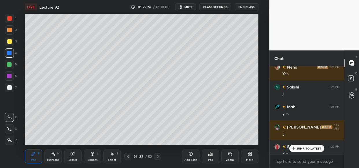
drag, startPoint x: 190, startPoint y: 156, endPoint x: 167, endPoint y: 159, distance: 23.3
click at [189, 157] on div "Add Slide" at bounding box center [190, 157] width 17 height 14
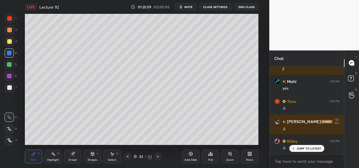
scroll to position [42389, 0]
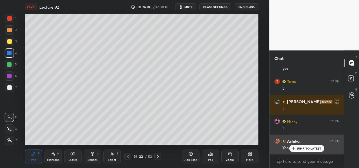
click at [318, 149] on p "JUMP TO LATEST" at bounding box center [308, 148] width 25 height 3
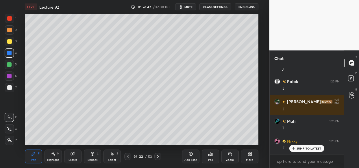
scroll to position [42833, 0]
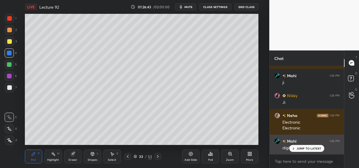
click at [301, 151] on div "JUMP TO LATEST" at bounding box center [306, 148] width 35 height 7
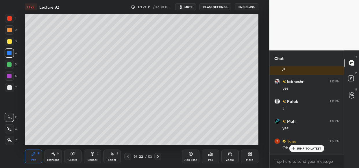
scroll to position [43431, 0]
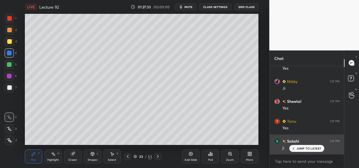
click at [299, 147] on p "JUMP TO LATEST" at bounding box center [308, 148] width 25 height 3
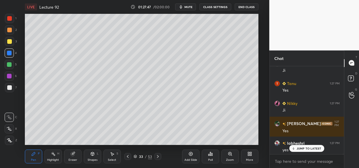
scroll to position [43622, 0]
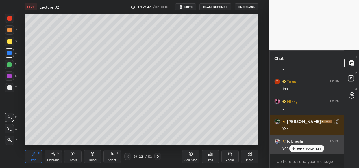
click at [305, 147] on div "JUMP TO LATEST" at bounding box center [306, 148] width 35 height 7
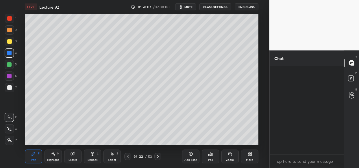
scroll to position [43841, 0]
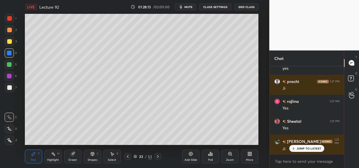
click at [10, 40] on div at bounding box center [9, 41] width 5 height 5
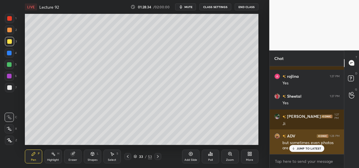
drag, startPoint x: 309, startPoint y: 146, endPoint x: 301, endPoint y: 149, distance: 8.8
click at [308, 146] on div "JUMP TO LATEST" at bounding box center [306, 148] width 35 height 7
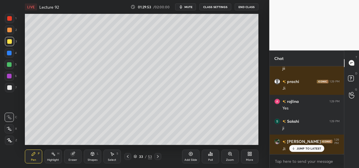
scroll to position [44270, 0]
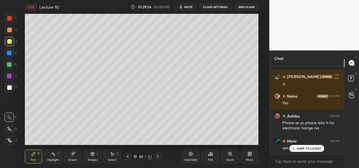
click at [190, 155] on icon at bounding box center [190, 154] width 5 height 5
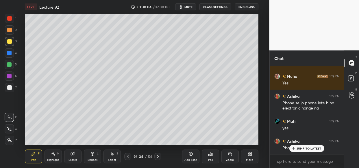
click at [306, 147] on p "JUMP TO LATEST" at bounding box center [308, 148] width 25 height 3
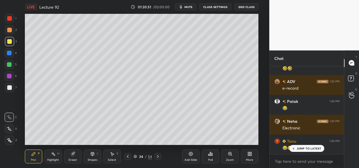
scroll to position [44708, 0]
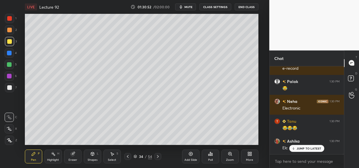
click at [308, 149] on p "JUMP TO LATEST" at bounding box center [308, 148] width 25 height 3
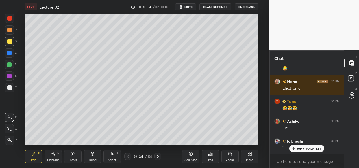
scroll to position [44748, 0]
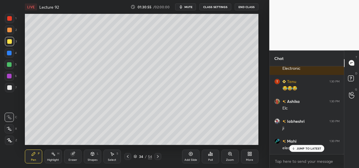
drag, startPoint x: 301, startPoint y: 146, endPoint x: 270, endPoint y: 155, distance: 32.6
click at [300, 146] on div "JUMP TO LATEST" at bounding box center [306, 148] width 35 height 7
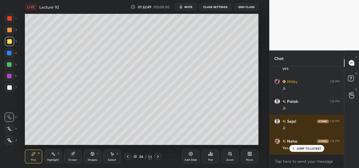
scroll to position [45306, 0]
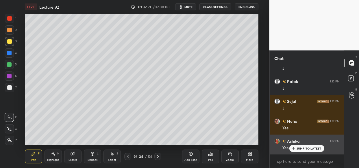
drag, startPoint x: 303, startPoint y: 149, endPoint x: 293, endPoint y: 146, distance: 10.6
click at [303, 150] on div "JUMP TO LATEST" at bounding box center [306, 148] width 35 height 7
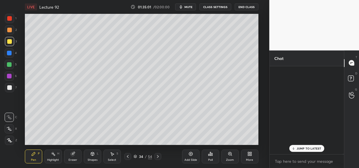
scroll to position [46123, 0]
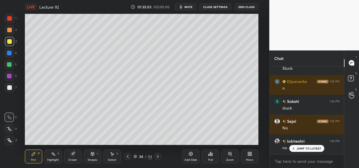
click at [189, 157] on div "Add Slide" at bounding box center [190, 157] width 17 height 14
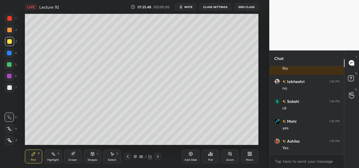
scroll to position [46203, 0]
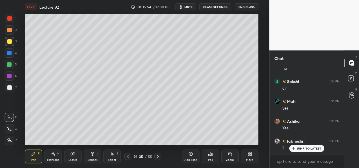
click at [70, 157] on div "Eraser" at bounding box center [72, 157] width 17 height 14
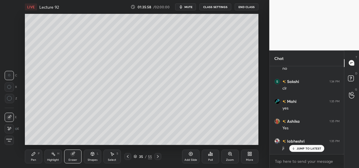
scroll to position [46223, 0]
drag, startPoint x: 31, startPoint y: 156, endPoint x: 44, endPoint y: 149, distance: 14.5
click at [33, 157] on div "Pen P" at bounding box center [33, 157] width 17 height 14
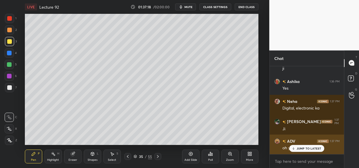
scroll to position [46841, 0]
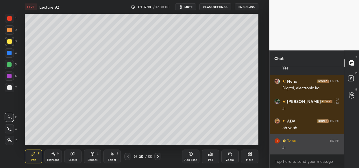
click at [298, 148] on div "Ji" at bounding box center [310, 148] width 57 height 6
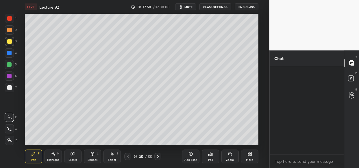
scroll to position [47040, 0]
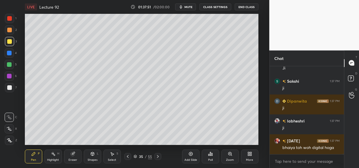
click at [192, 157] on div "Add Slide" at bounding box center [190, 157] width 17 height 14
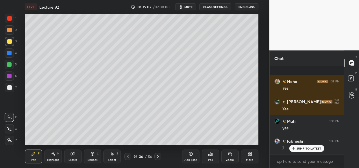
scroll to position [47518, 0]
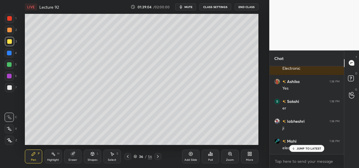
click at [300, 146] on div "Neha 1:38 PM Yes [PERSON_NAME] 1:38 PM Yes Mahi 1:38 PM yes labheshri 1:38 PM j…" at bounding box center [306, 110] width 75 height 88
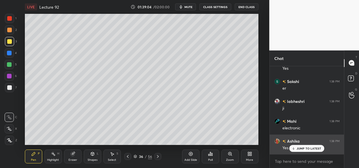
drag, startPoint x: 312, startPoint y: 146, endPoint x: 303, endPoint y: 149, distance: 9.3
click at [311, 145] on div "JUMP TO LATEST" at bounding box center [306, 148] width 35 height 7
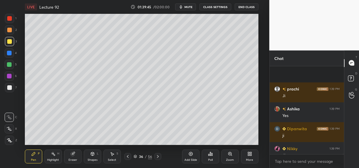
scroll to position [47857, 0]
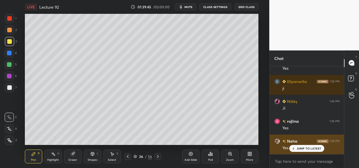
click at [301, 147] on p "JUMP TO LATEST" at bounding box center [308, 148] width 25 height 3
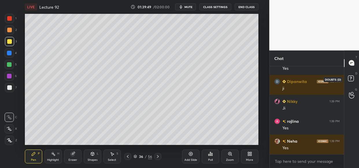
click at [353, 78] on icon at bounding box center [351, 79] width 10 height 10
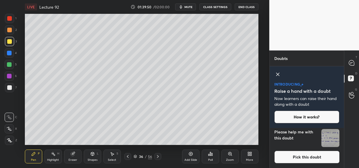
drag, startPoint x: 328, startPoint y: 132, endPoint x: 323, endPoint y: 139, distance: 7.9
click at [327, 133] on img "grid" at bounding box center [330, 138] width 18 height 18
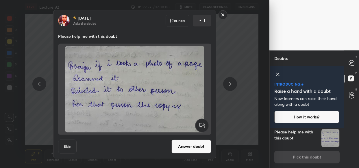
click at [189, 148] on button "Answer doubt" at bounding box center [191, 147] width 40 height 14
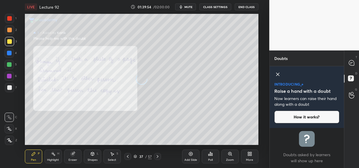
scroll to position [0, 0]
click at [351, 62] on icon at bounding box center [351, 62] width 5 height 5
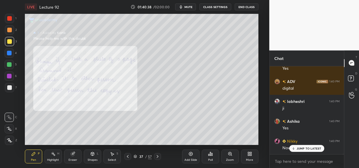
scroll to position [47977, 0]
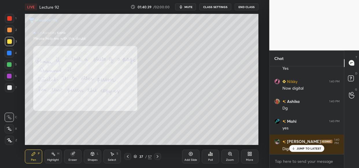
click at [301, 150] on p "JUMP TO LATEST" at bounding box center [308, 148] width 25 height 3
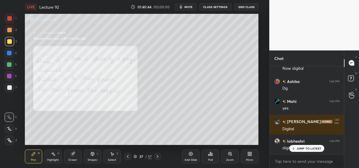
scroll to position [48016, 0]
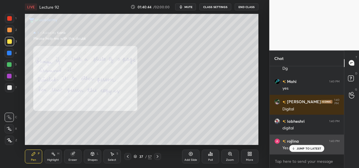
drag, startPoint x: 310, startPoint y: 146, endPoint x: 303, endPoint y: 152, distance: 9.2
click at [311, 145] on div "JUMP TO LATEST" at bounding box center [306, 148] width 35 height 7
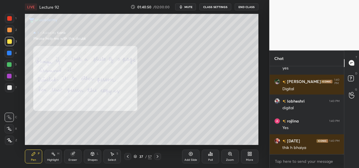
scroll to position [48056, 0]
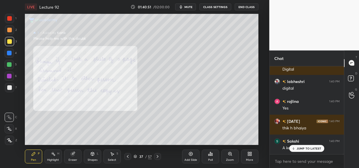
click at [345, 64] on div "T Messages (T)" at bounding box center [351, 63] width 15 height 16
click at [350, 63] on icon at bounding box center [351, 63] width 6 height 6
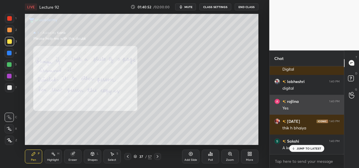
scroll to position [48076, 0]
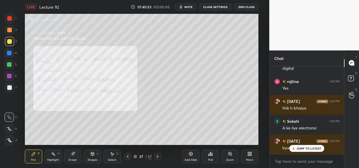
click at [304, 146] on div "JUMP TO LATEST" at bounding box center [306, 148] width 35 height 7
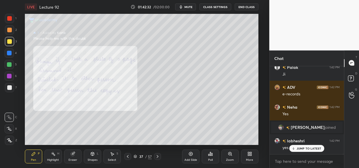
scroll to position [35148, 0]
drag, startPoint x: 303, startPoint y: 152, endPoint x: 298, endPoint y: 155, distance: 6.0
click at [303, 151] on div "JUMP TO LATEST" at bounding box center [306, 148] width 35 height 7
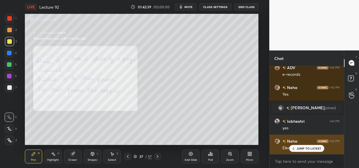
click at [316, 151] on div "JUMP TO LATEST" at bounding box center [306, 148] width 35 height 7
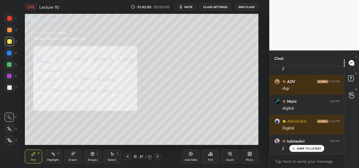
scroll to position [35367, 0]
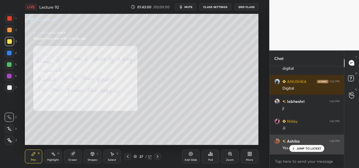
click at [301, 150] on div "JUMP TO LATEST" at bounding box center [306, 148] width 35 height 7
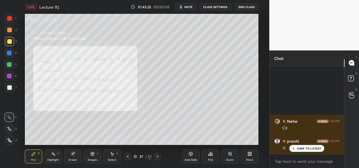
scroll to position [35693, 0]
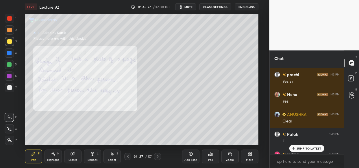
click at [304, 147] on p "JUMP TO LATEST" at bounding box center [308, 148] width 25 height 3
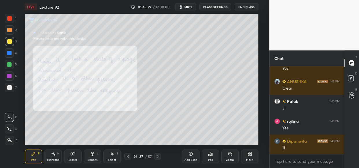
click at [188, 159] on div "Add Slide" at bounding box center [190, 160] width 13 height 3
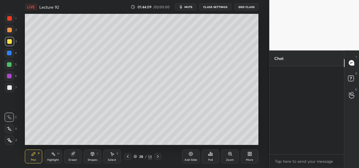
scroll to position [36105, 0]
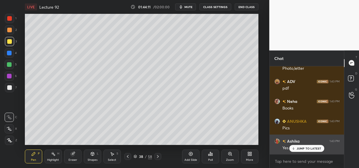
click at [314, 150] on p "JUMP TO LATEST" at bounding box center [308, 148] width 25 height 3
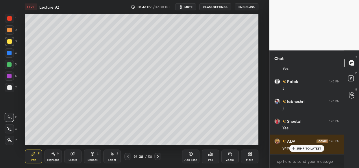
scroll to position [36981, 0]
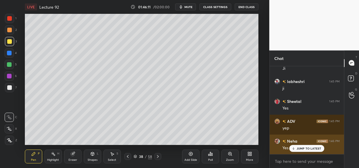
drag, startPoint x: 304, startPoint y: 148, endPoint x: 290, endPoint y: 152, distance: 15.3
click at [304, 148] on p "JUMP TO LATEST" at bounding box center [308, 148] width 25 height 3
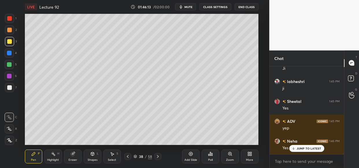
scroll to position [37001, 0]
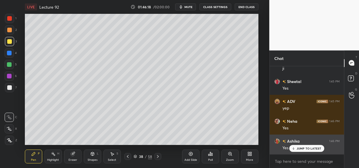
click at [305, 148] on p "JUMP TO LATEST" at bounding box center [308, 148] width 25 height 3
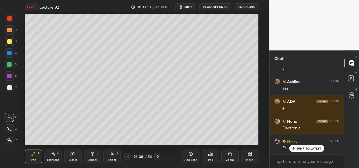
scroll to position [37539, 0]
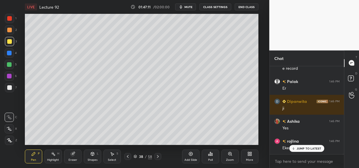
click at [188, 159] on div "Add Slide" at bounding box center [190, 157] width 17 height 14
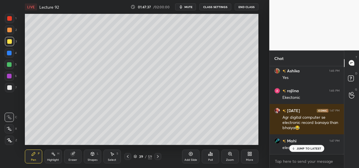
scroll to position [37610, 0]
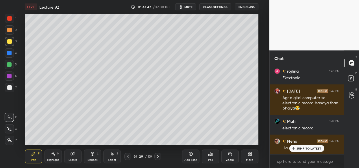
click at [69, 157] on div "Eraser" at bounding box center [72, 157] width 17 height 14
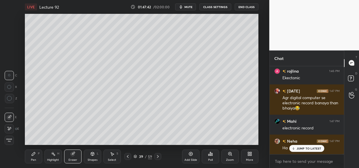
click at [12, 139] on span "Erase all" at bounding box center [9, 141] width 9 height 4
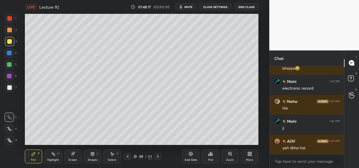
scroll to position [37669, 0]
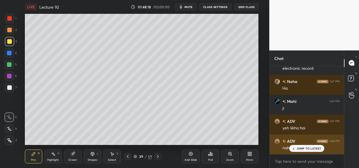
click at [301, 147] on p "JUMP TO LATEST" at bounding box center [308, 148] width 25 height 3
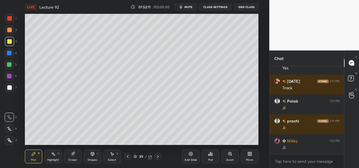
scroll to position [38811, 0]
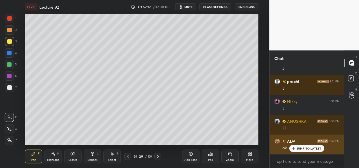
click at [297, 148] on p "JUMP TO LATEST" at bounding box center [308, 148] width 25 height 3
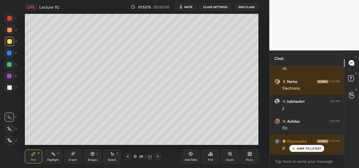
scroll to position [38931, 0]
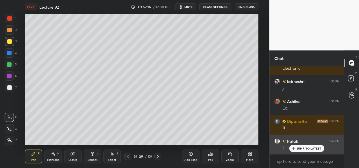
click at [298, 148] on p "JUMP TO LATEST" at bounding box center [308, 148] width 25 height 3
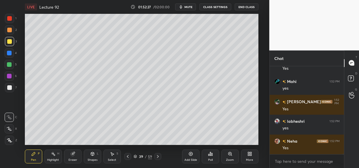
scroll to position [39070, 0]
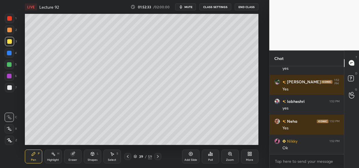
click at [258, 118] on div "Setting up your live class Poll for secs No correct answer Start poll" at bounding box center [141, 79] width 246 height 131
click at [252, 131] on div "LIVE Lecture 92 01:52:33 / 02:00:00 mute CLASS SETTINGS End Class Setting up yo…" at bounding box center [141, 84] width 246 height 168
drag, startPoint x: 243, startPoint y: 141, endPoint x: 259, endPoint y: 124, distance: 23.5
click at [260, 125] on div "LIVE Lecture 92 01:52:33 / 02:00:00 mute CLASS SETTINGS End Class Setting up yo…" at bounding box center [141, 84] width 246 height 168
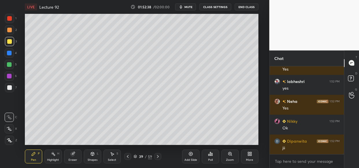
scroll to position [39110, 0]
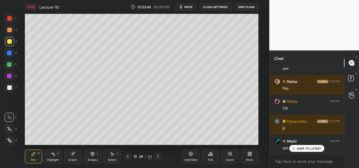
drag, startPoint x: 317, startPoint y: 146, endPoint x: 311, endPoint y: 150, distance: 6.7
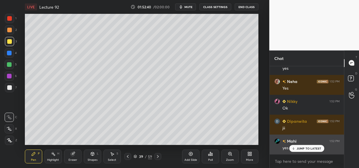
click at [317, 146] on div "JUMP TO LATEST" at bounding box center [306, 148] width 35 height 7
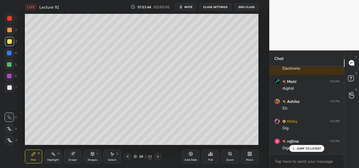
scroll to position [39574, 0]
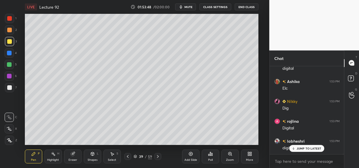
drag, startPoint x: 183, startPoint y: 159, endPoint x: 185, endPoint y: 156, distance: 4.2
click at [185, 159] on div "Add Slide" at bounding box center [190, 157] width 17 height 14
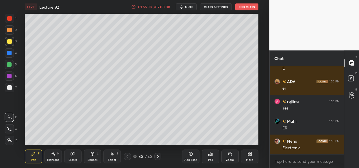
scroll to position [40850, 0]
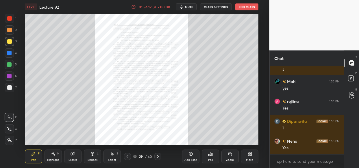
scroll to position [41134, 0]
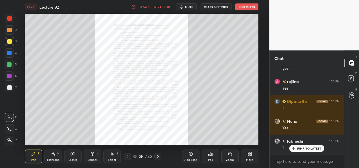
click at [230, 157] on div "Zoom" at bounding box center [229, 157] width 17 height 14
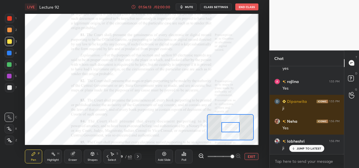
click at [230, 155] on span at bounding box center [231, 156] width 3 height 3
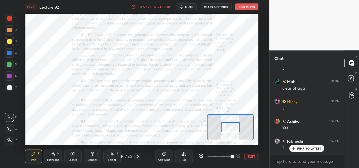
scroll to position [41862, 0]
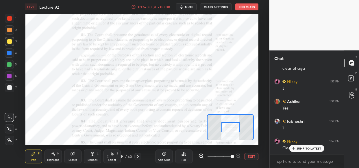
click at [9, 55] on div at bounding box center [9, 53] width 5 height 5
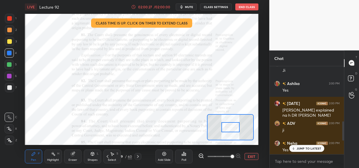
scroll to position [249, 0]
click at [307, 146] on div "6 NEW MESSAGES" at bounding box center [306, 148] width 37 height 7
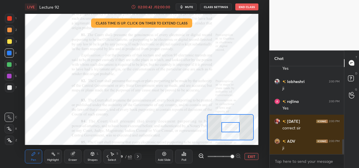
scroll to position [450, 0]
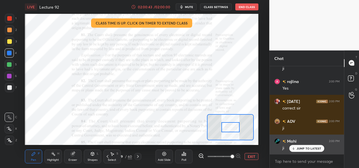
click at [308, 148] on p "JUMP TO LATEST" at bounding box center [308, 148] width 25 height 3
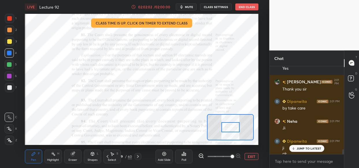
scroll to position [0, 0]
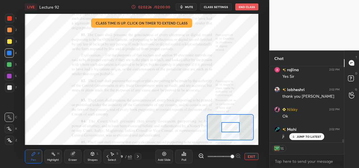
click at [252, 9] on button "End Class" at bounding box center [246, 6] width 23 height 7
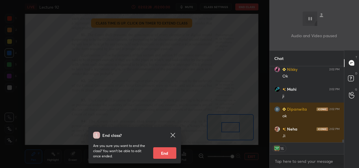
click at [167, 154] on button "End" at bounding box center [164, 154] width 23 height 12
